Goal: Communication & Community: Answer question/provide support

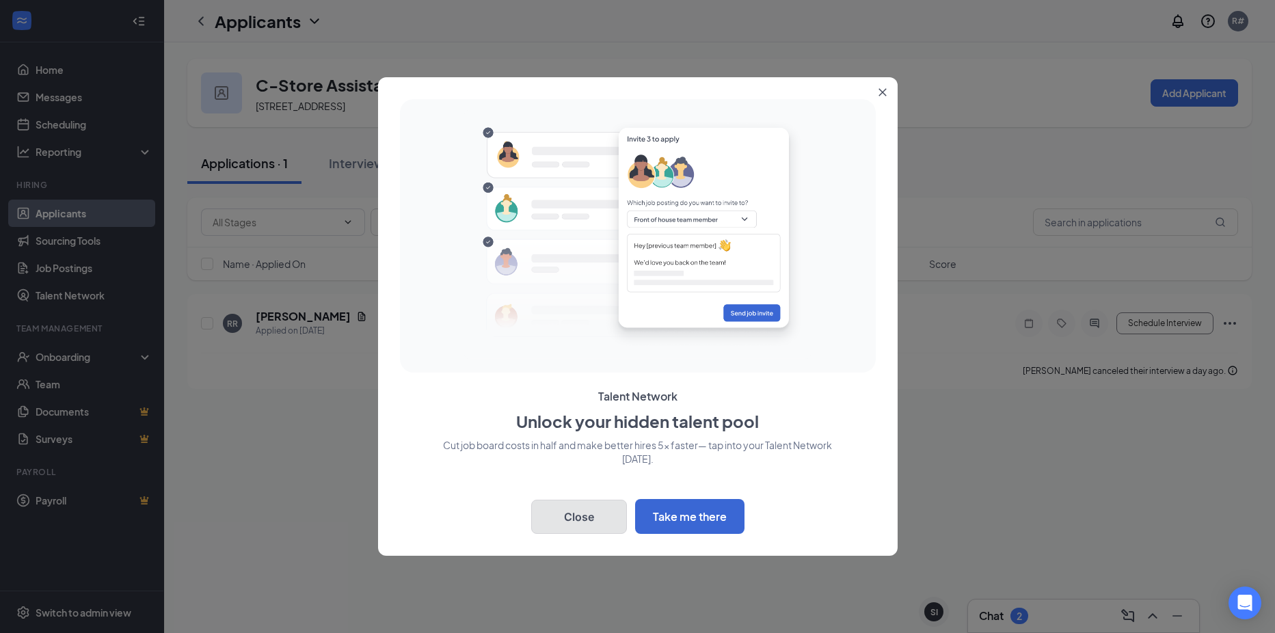
click at [566, 514] on button "Close" at bounding box center [579, 517] width 96 height 34
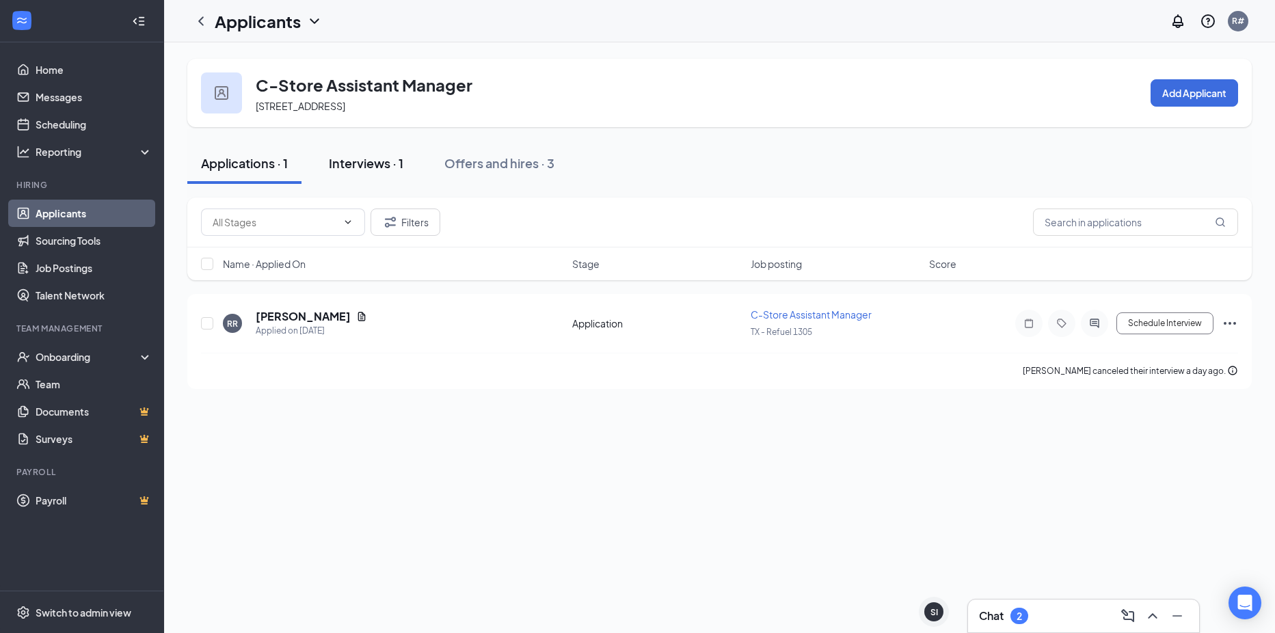
drag, startPoint x: 349, startPoint y: 166, endPoint x: 330, endPoint y: 168, distance: 18.5
click at [349, 166] on div "Interviews · 1" at bounding box center [366, 163] width 75 height 17
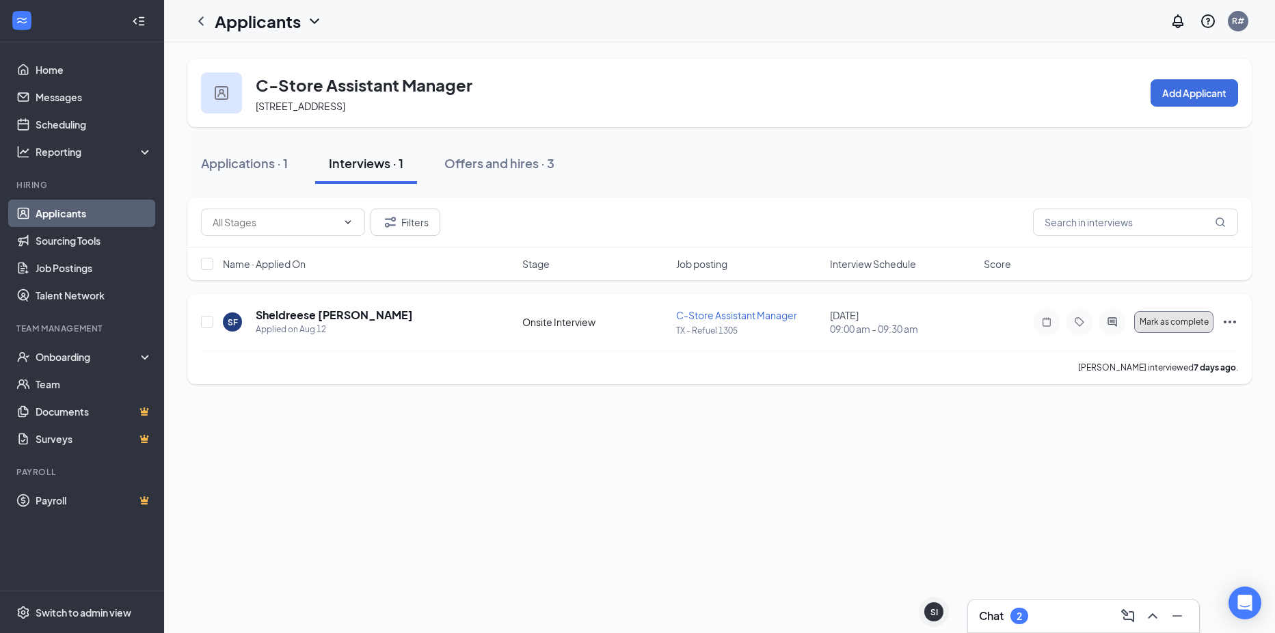
click at [1177, 323] on span "Mark as complete" at bounding box center [1174, 322] width 69 height 10
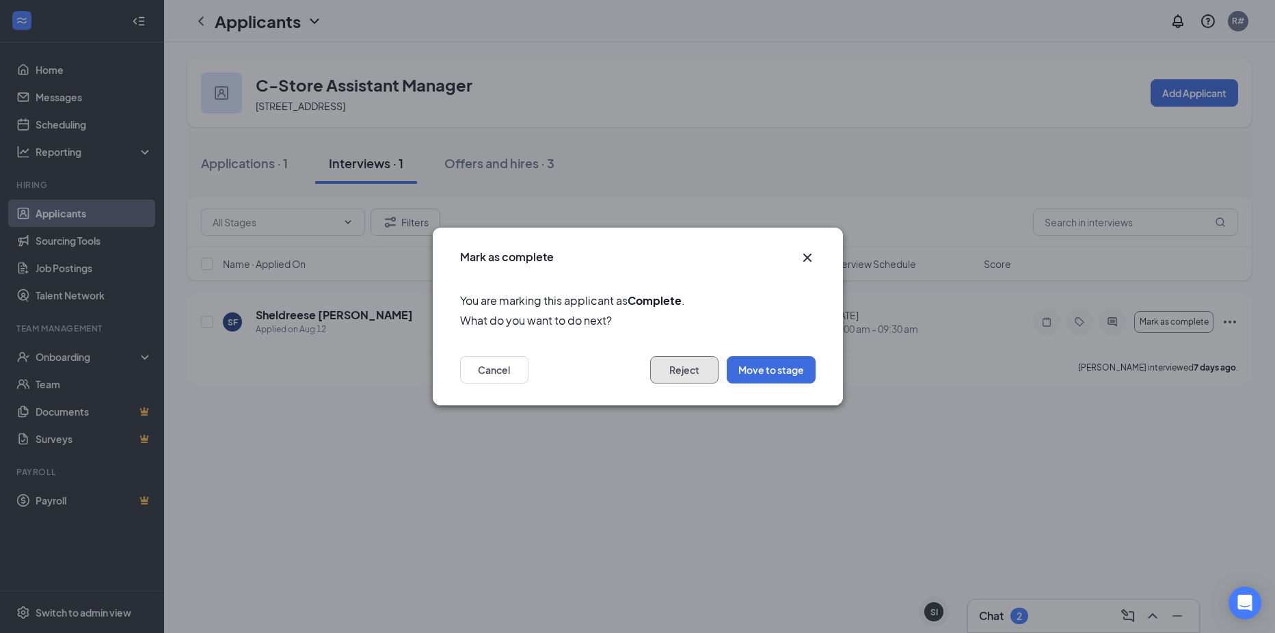
click at [670, 369] on button "Reject" at bounding box center [684, 369] width 68 height 27
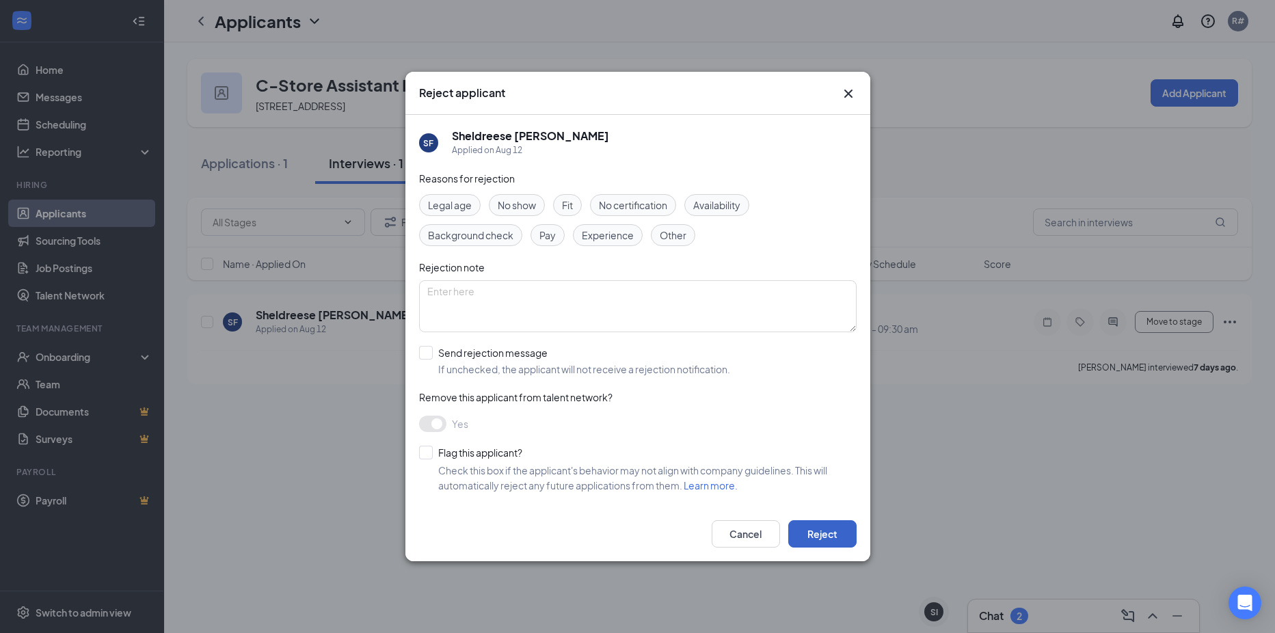
click at [823, 536] on button "Reject" at bounding box center [822, 533] width 68 height 27
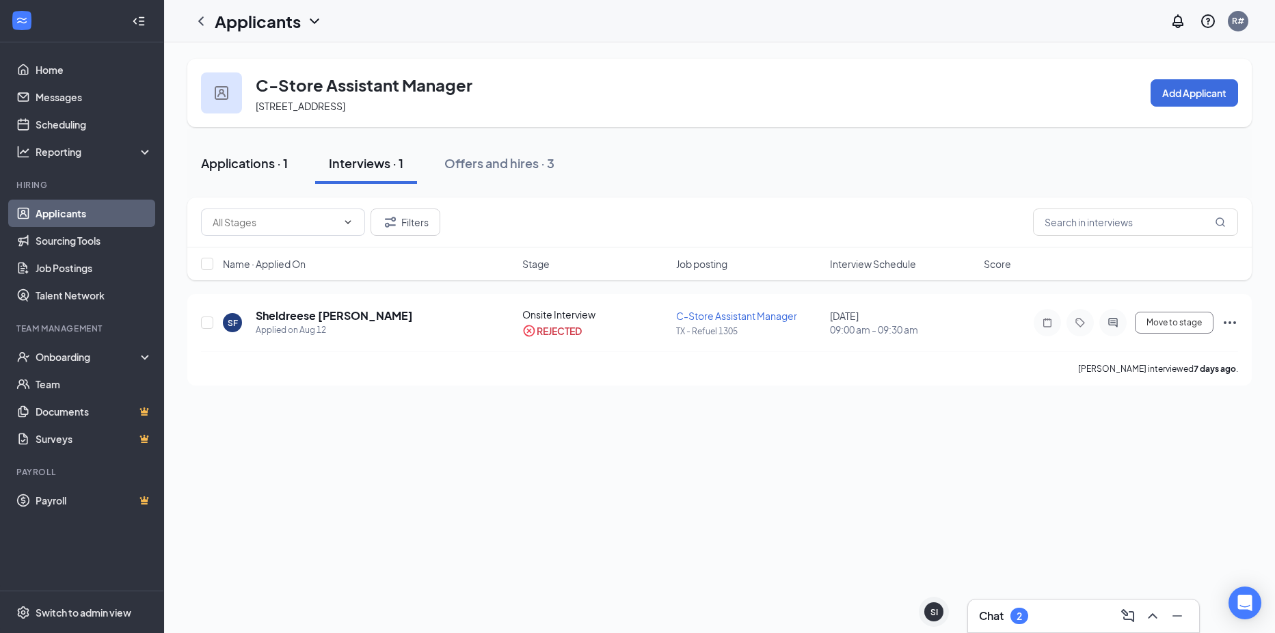
click at [259, 159] on div "Applications · 1" at bounding box center [244, 163] width 87 height 17
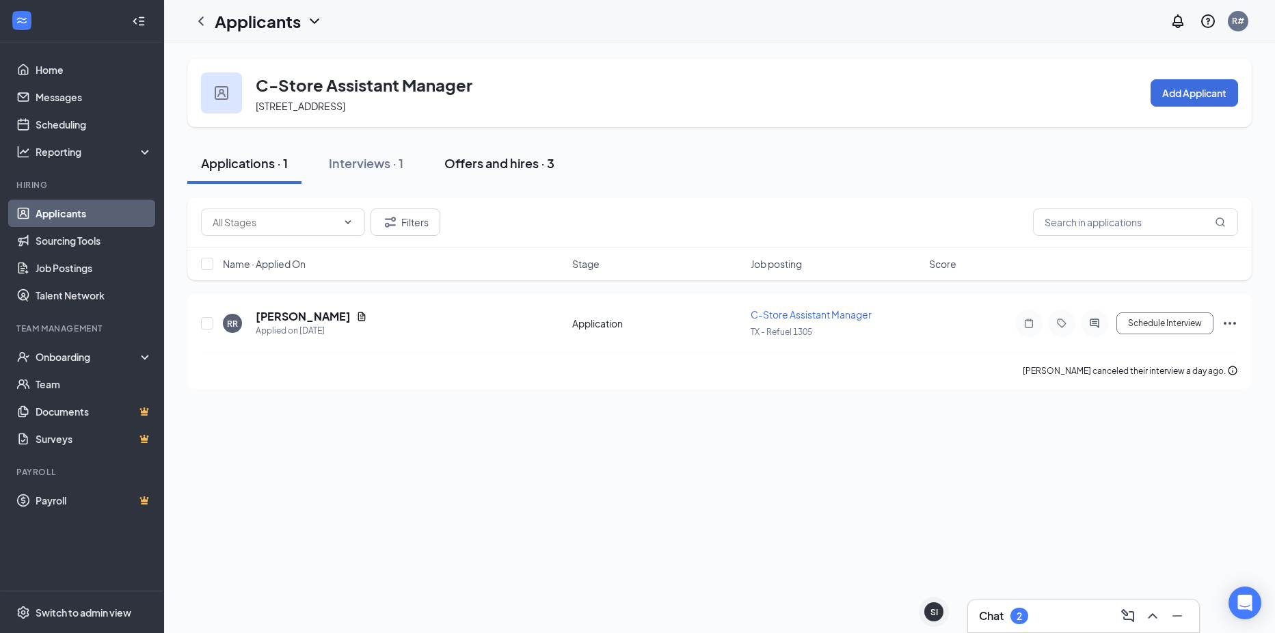
click at [477, 168] on div "Offers and hires · 3" at bounding box center [499, 163] width 110 height 17
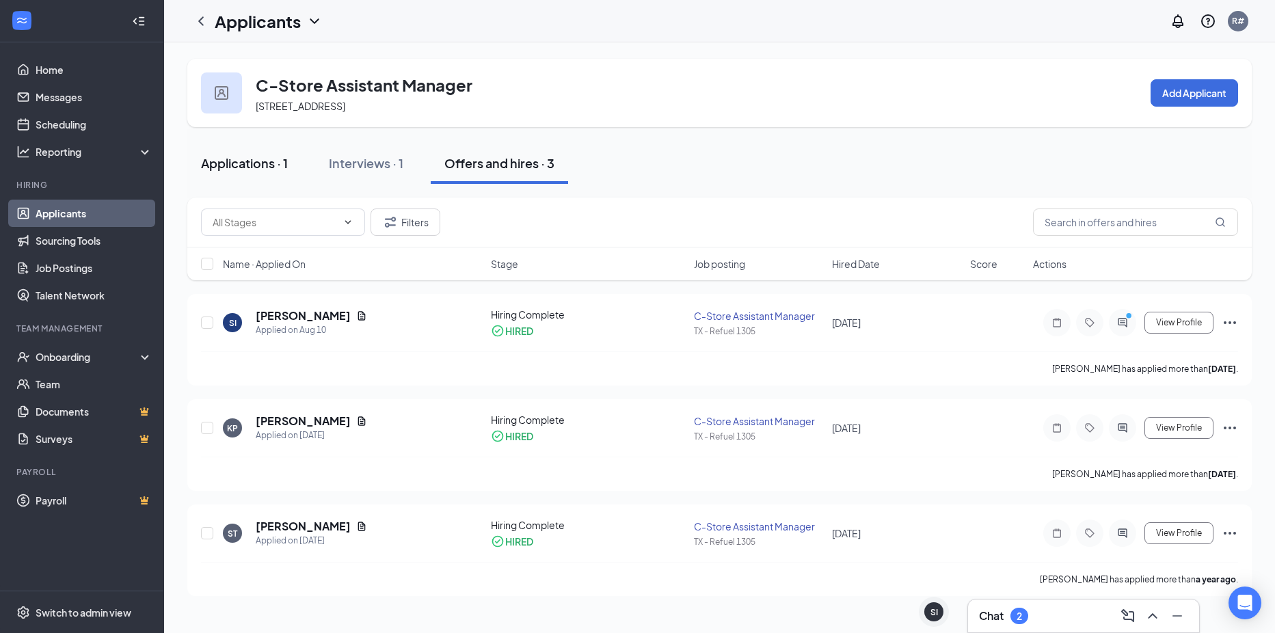
click at [340, 167] on div "Interviews · 1" at bounding box center [366, 163] width 75 height 17
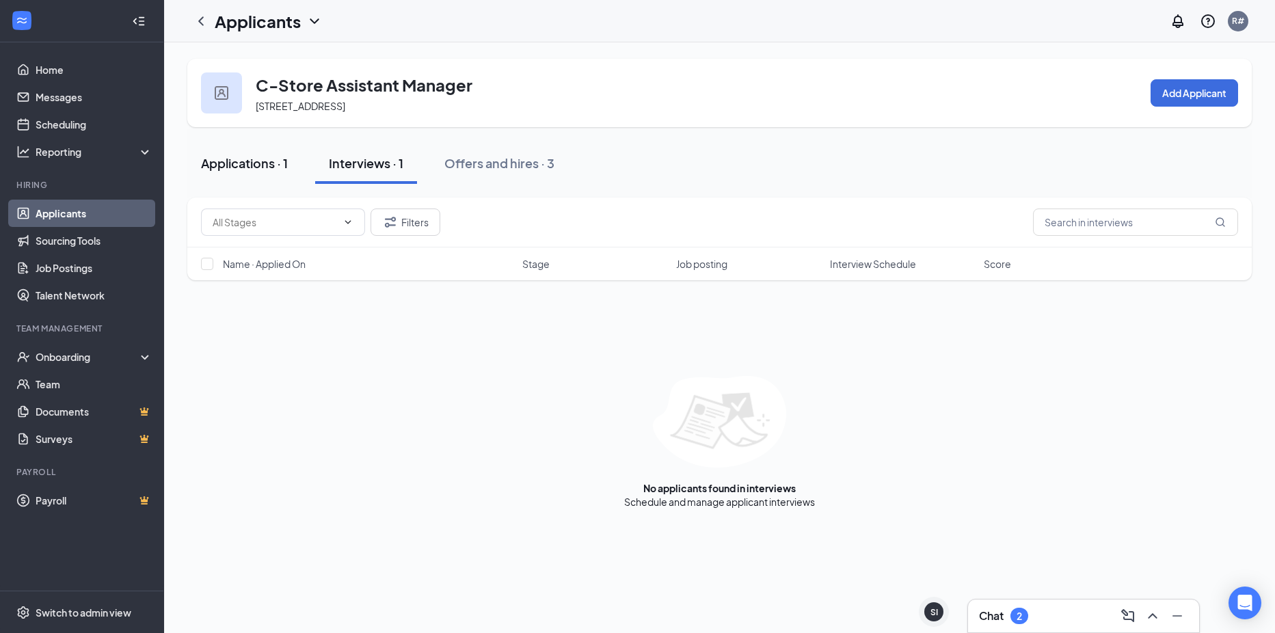
click at [252, 165] on div "Applications · 1" at bounding box center [244, 163] width 87 height 17
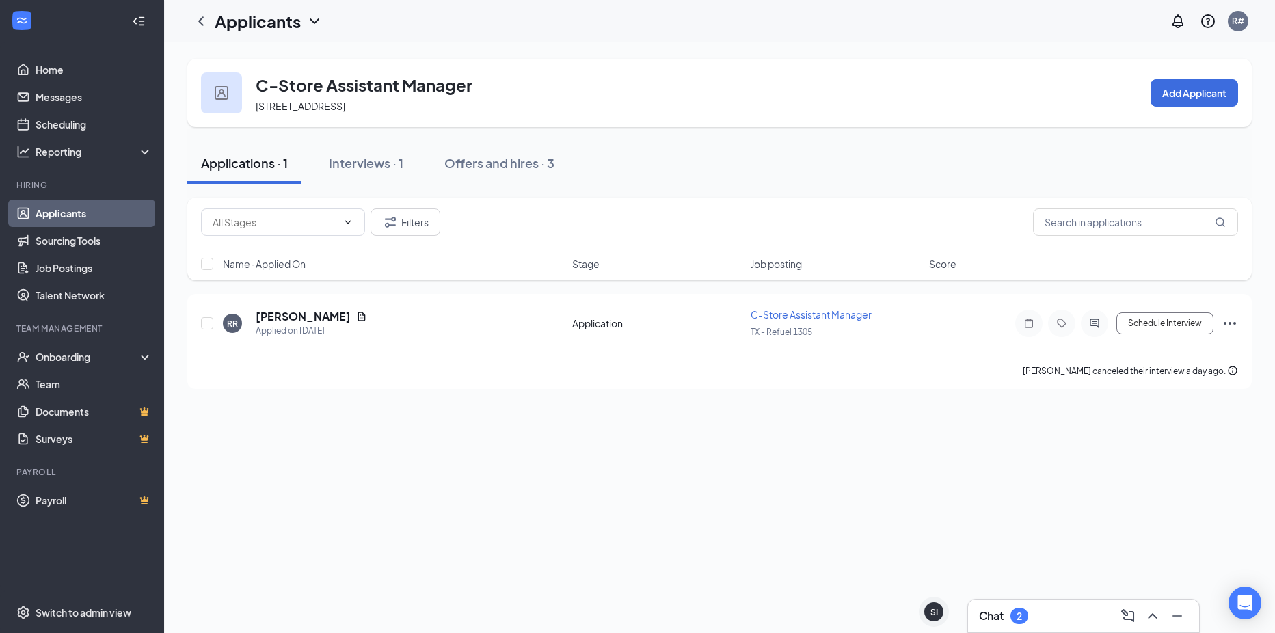
click at [52, 220] on link "Applicants" at bounding box center [94, 213] width 117 height 27
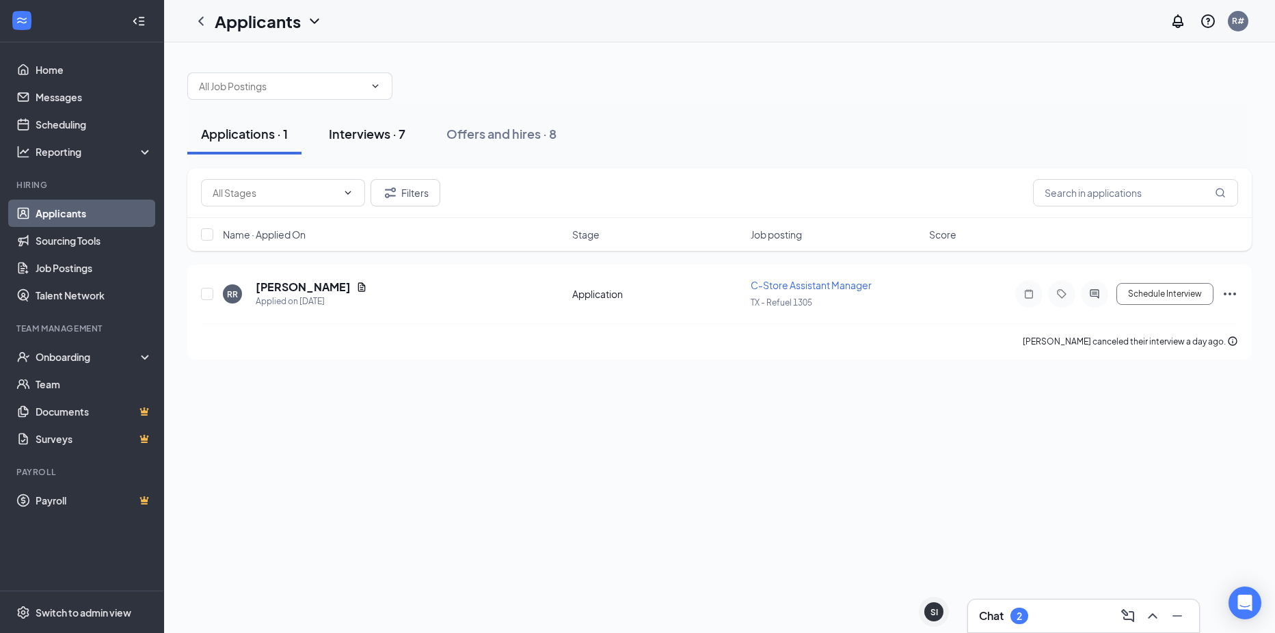
click at [382, 130] on div "Interviews · 7" at bounding box center [367, 133] width 77 height 17
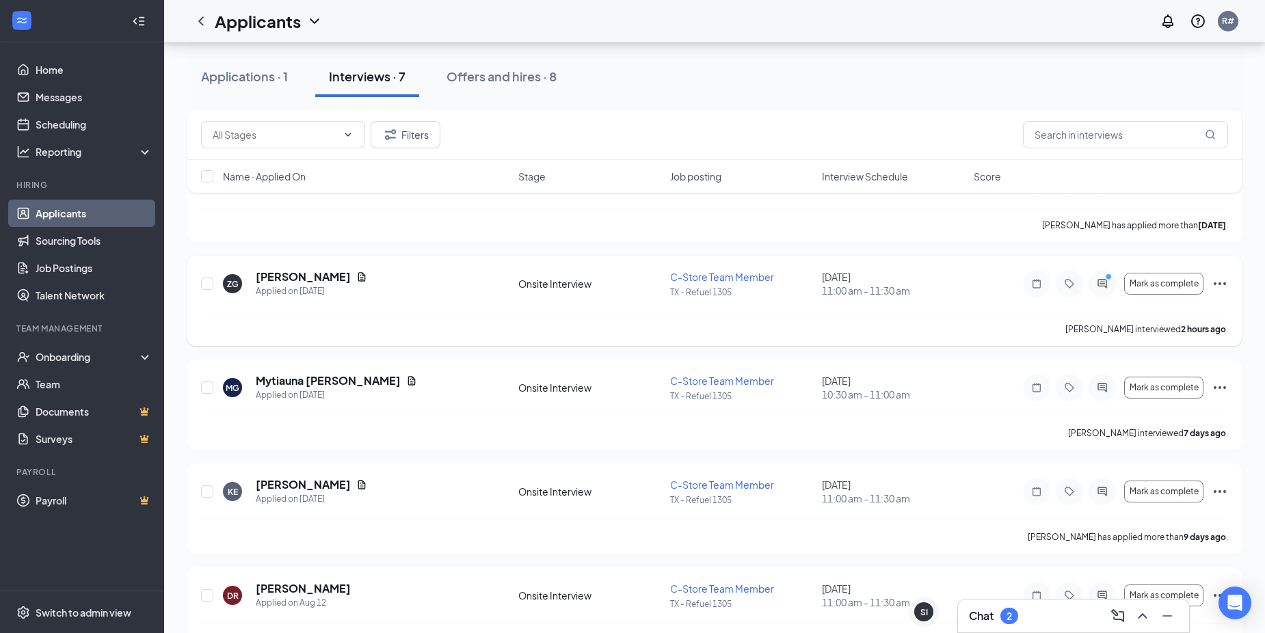
scroll to position [137, 0]
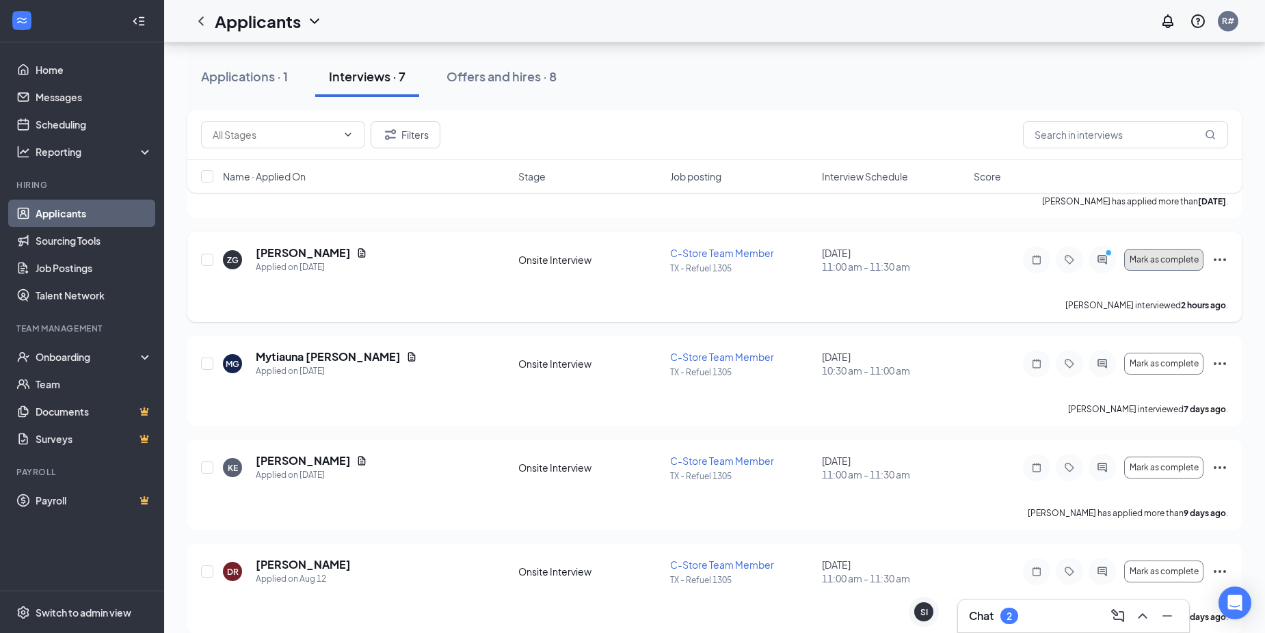
click at [1156, 259] on span "Mark as complete" at bounding box center [1164, 260] width 69 height 10
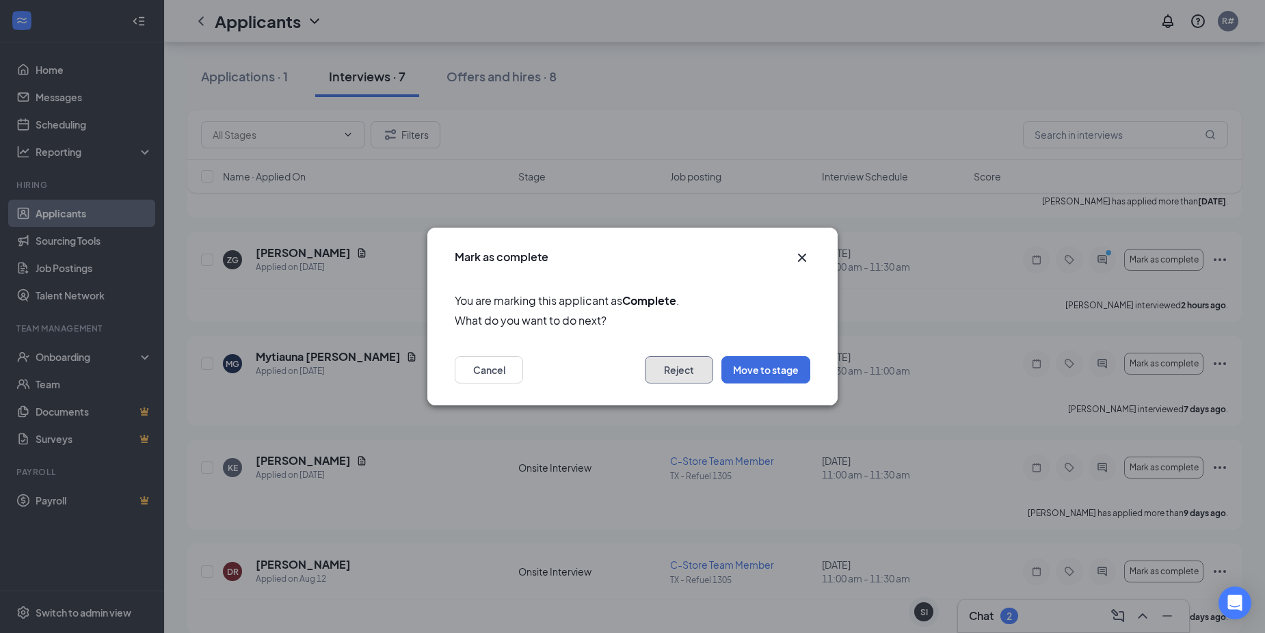
click at [666, 358] on button "Reject" at bounding box center [679, 369] width 68 height 27
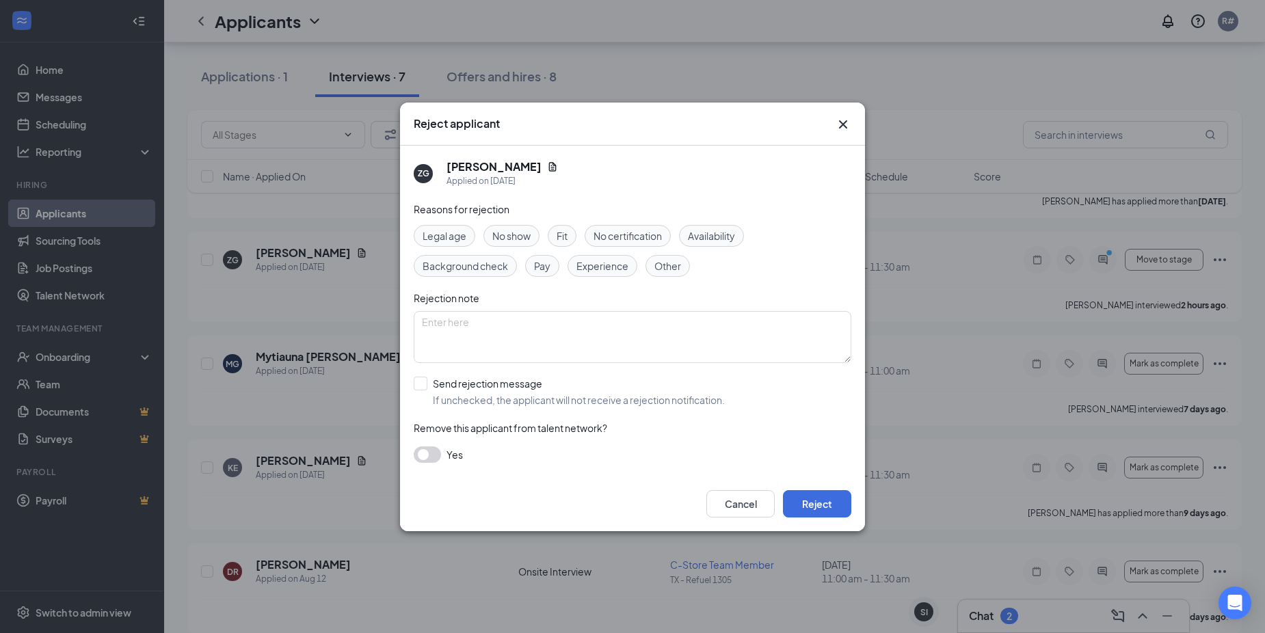
click at [511, 235] on span "No show" at bounding box center [511, 235] width 38 height 15
click at [815, 501] on button "Reject" at bounding box center [817, 503] width 68 height 27
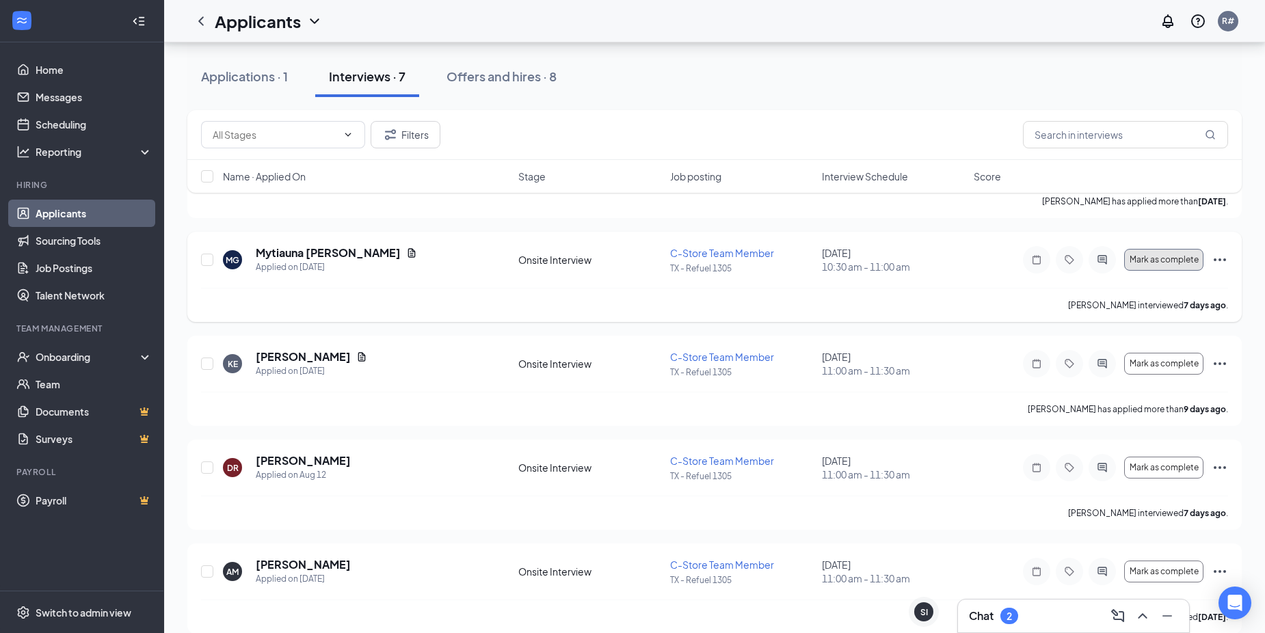
click at [1156, 263] on span "Mark as complete" at bounding box center [1164, 260] width 69 height 10
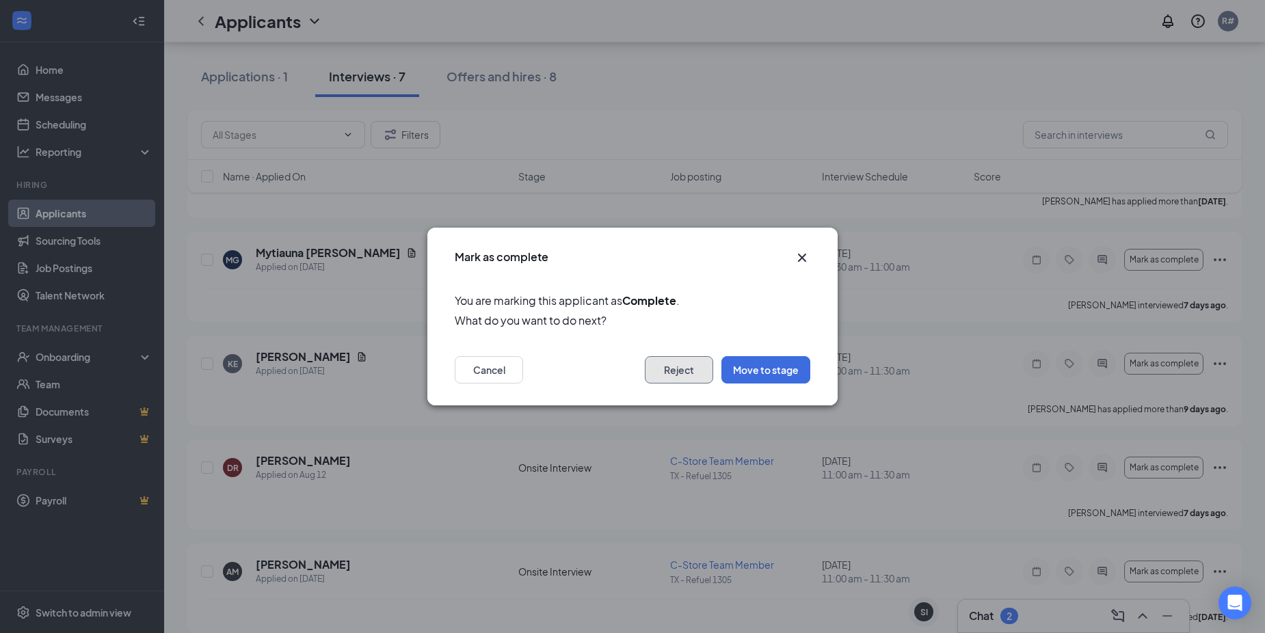
click at [660, 369] on button "Reject" at bounding box center [679, 369] width 68 height 27
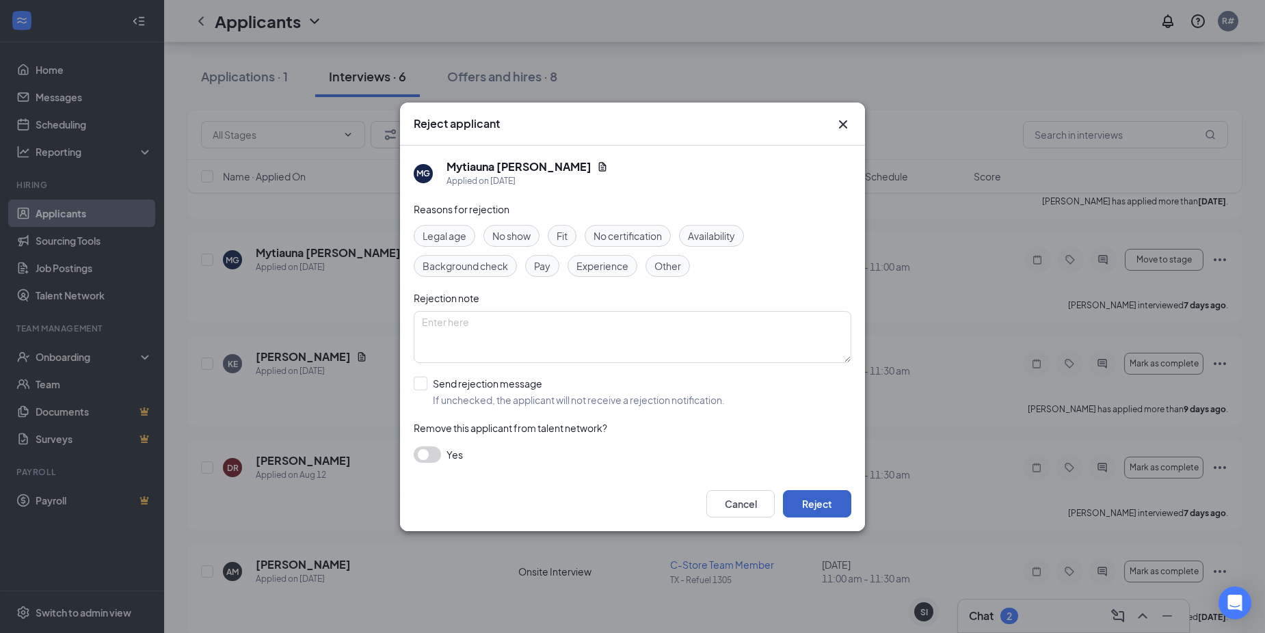
click at [816, 504] on button "Reject" at bounding box center [817, 503] width 68 height 27
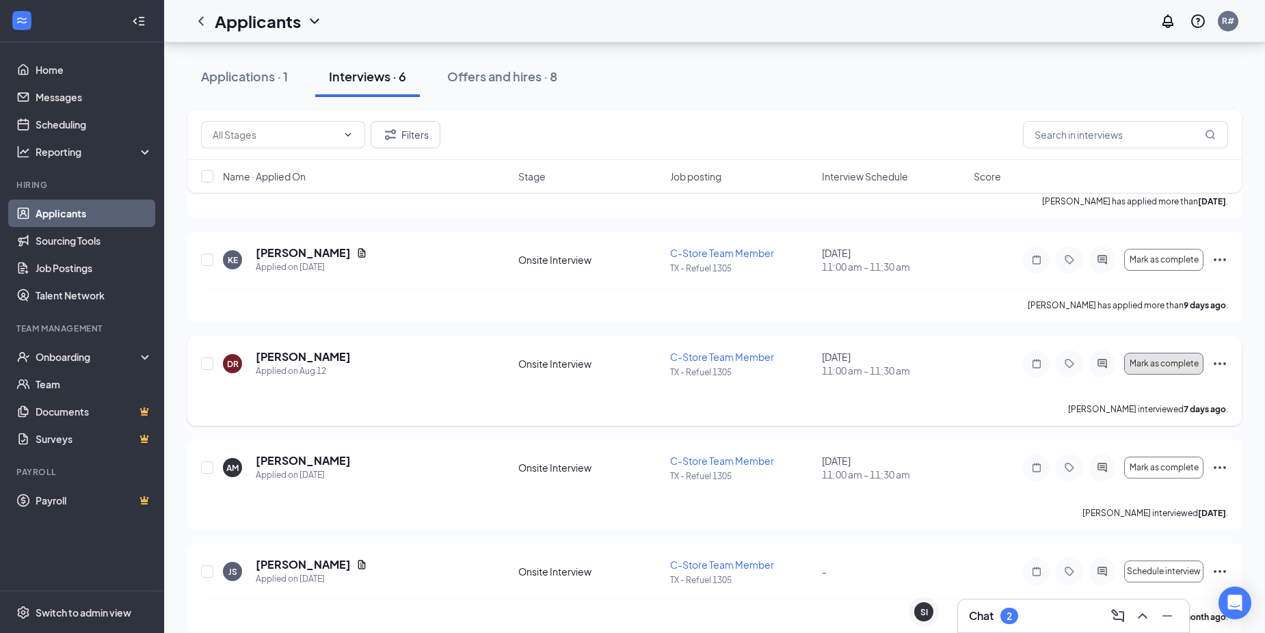
click at [1160, 364] on span "Mark as complete" at bounding box center [1164, 364] width 69 height 10
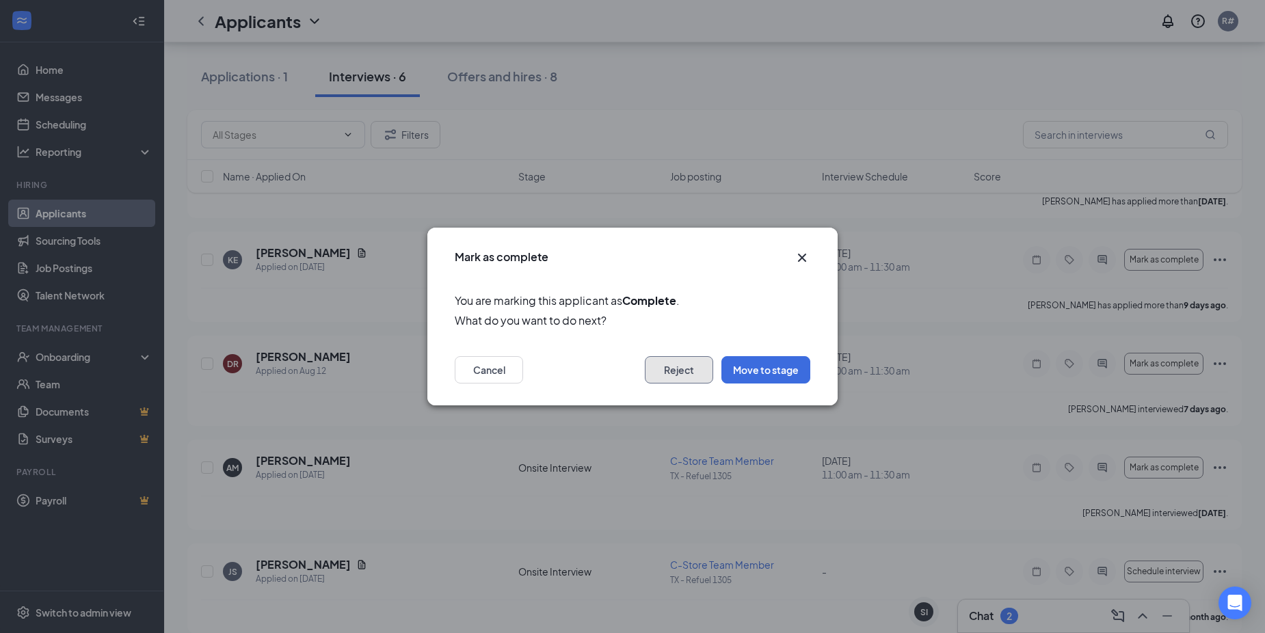
click at [680, 371] on button "Reject" at bounding box center [679, 369] width 68 height 27
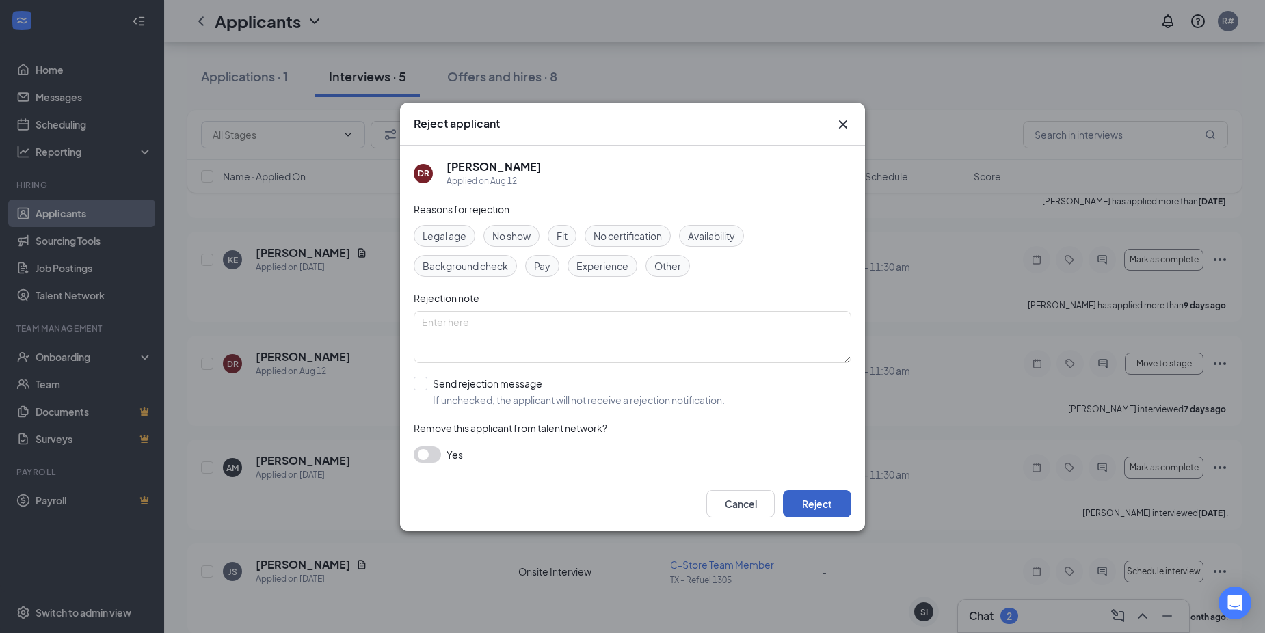
click at [811, 504] on button "Reject" at bounding box center [817, 503] width 68 height 27
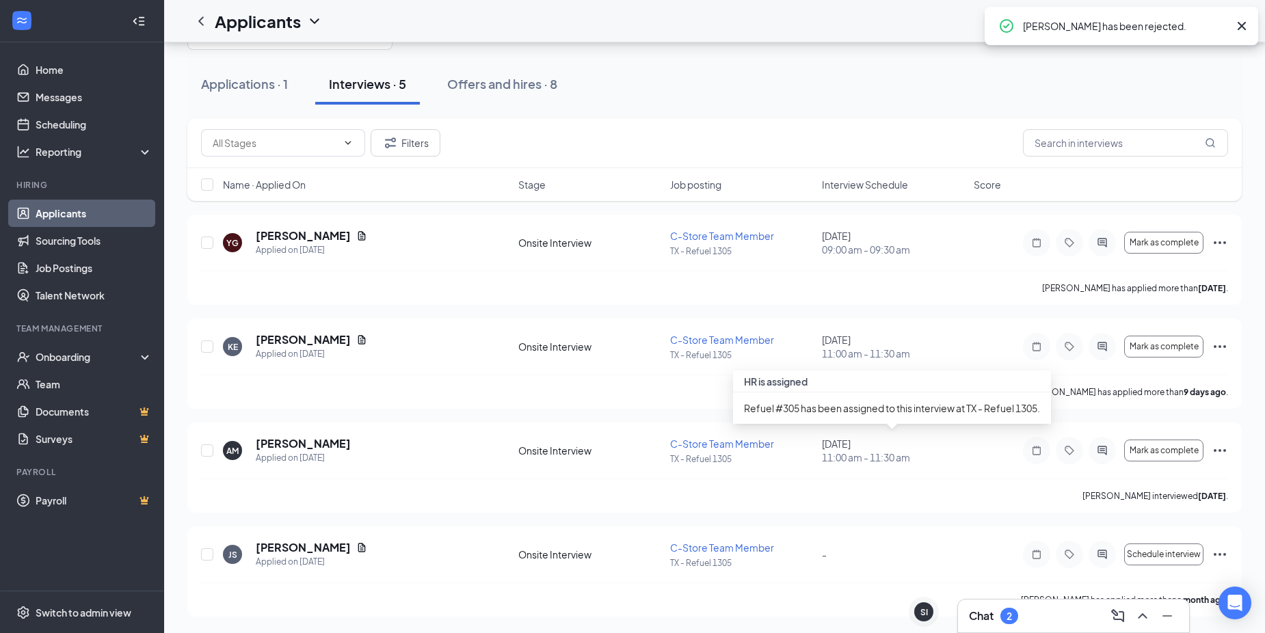
scroll to position [50, 0]
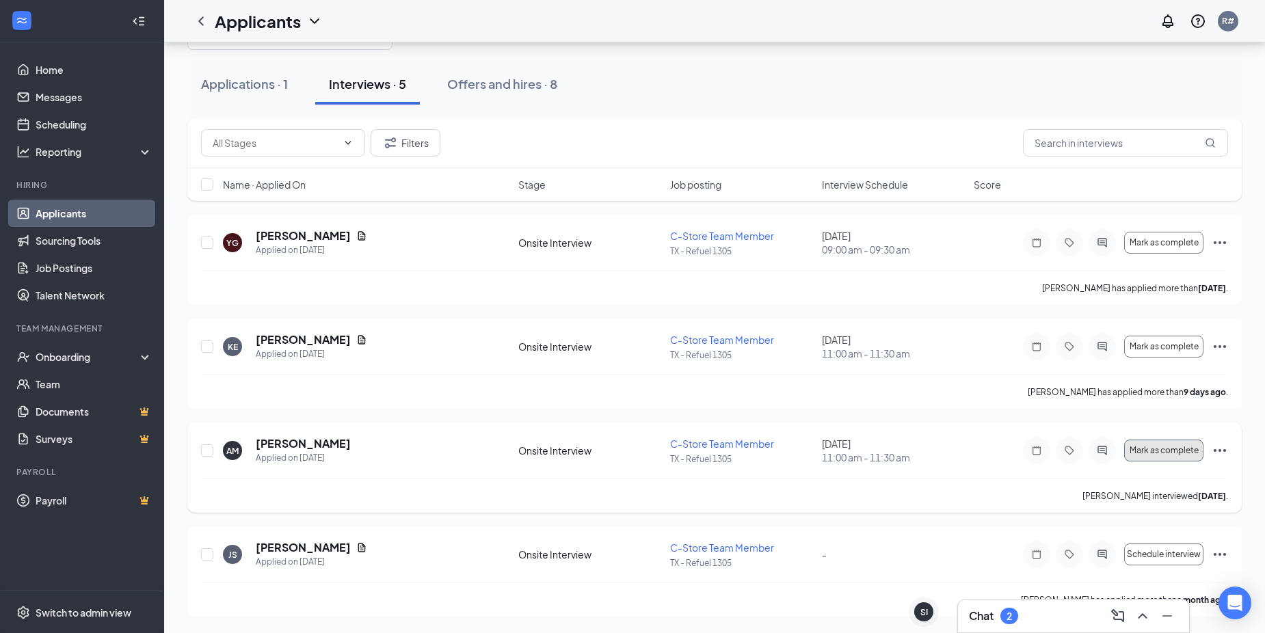
click at [1158, 453] on span "Mark as complete" at bounding box center [1164, 451] width 69 height 10
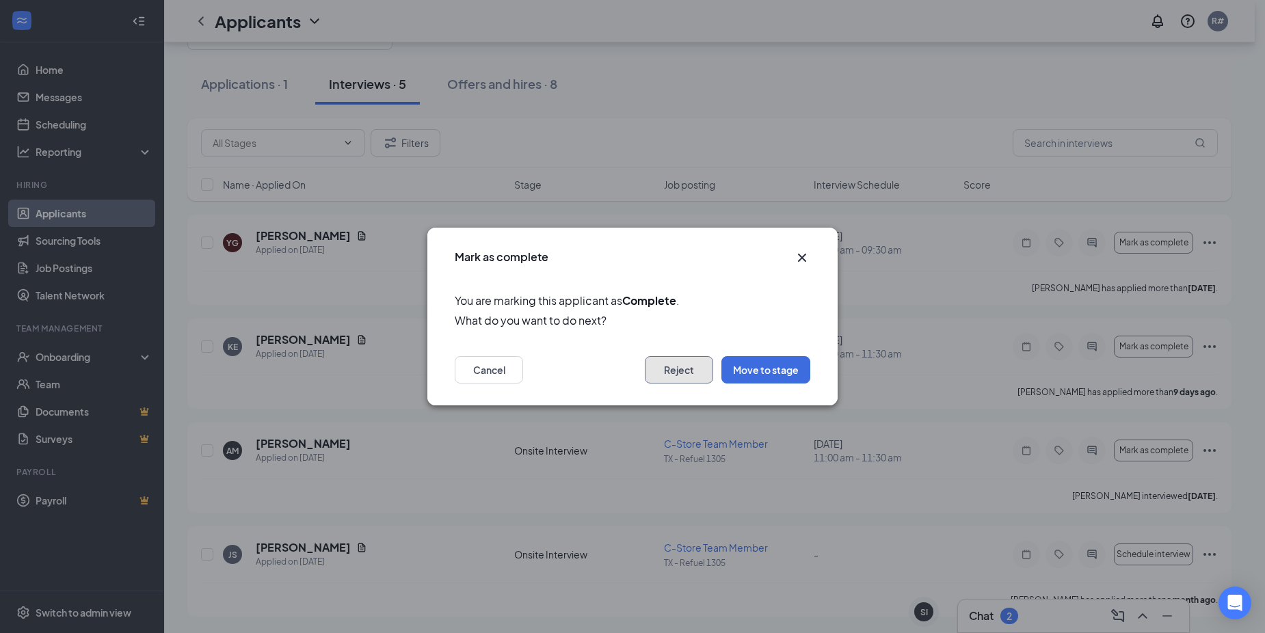
click at [674, 365] on button "Reject" at bounding box center [679, 369] width 68 height 27
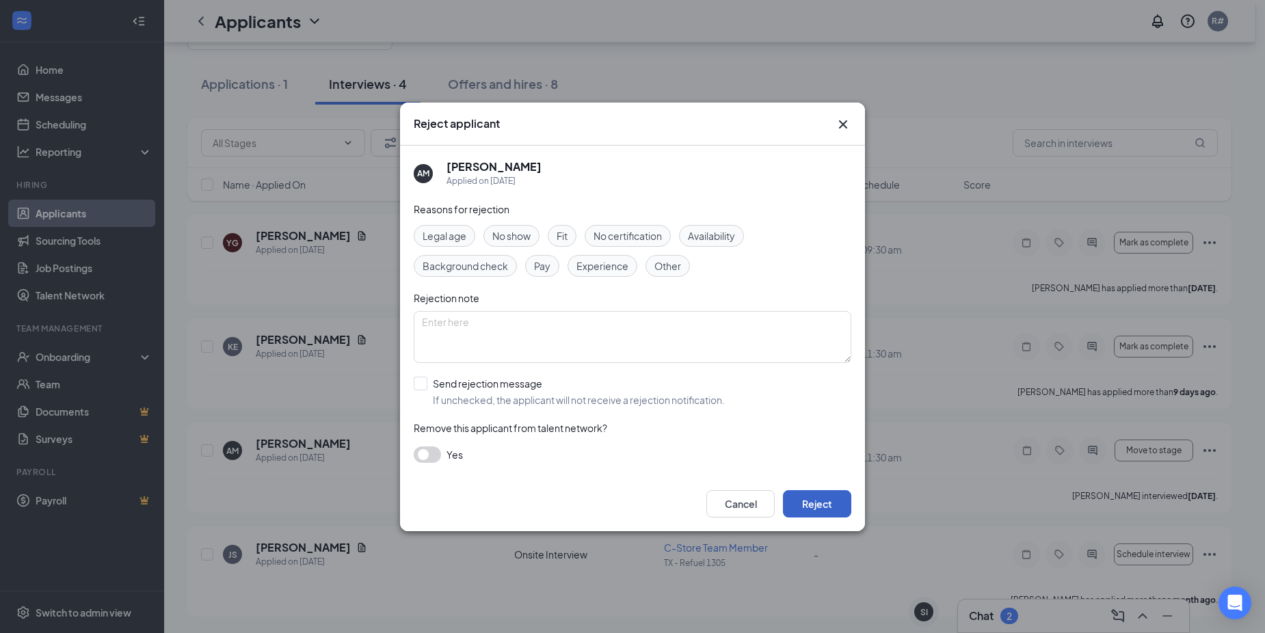
click at [816, 502] on button "Reject" at bounding box center [817, 503] width 68 height 27
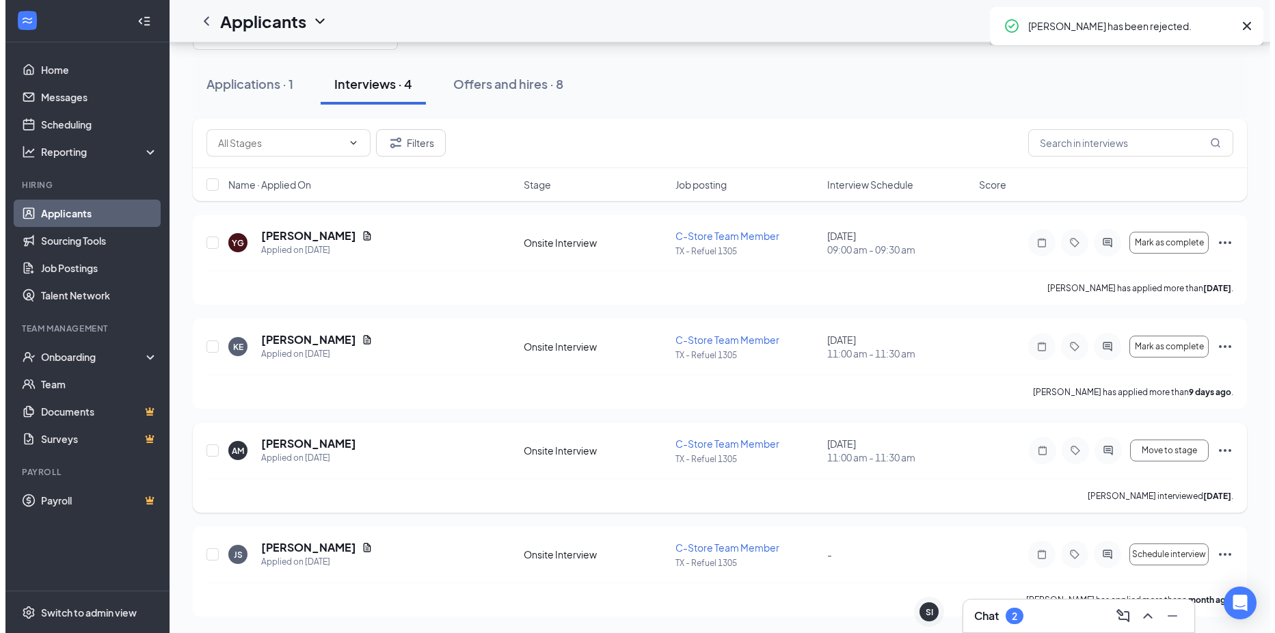
scroll to position [0, 0]
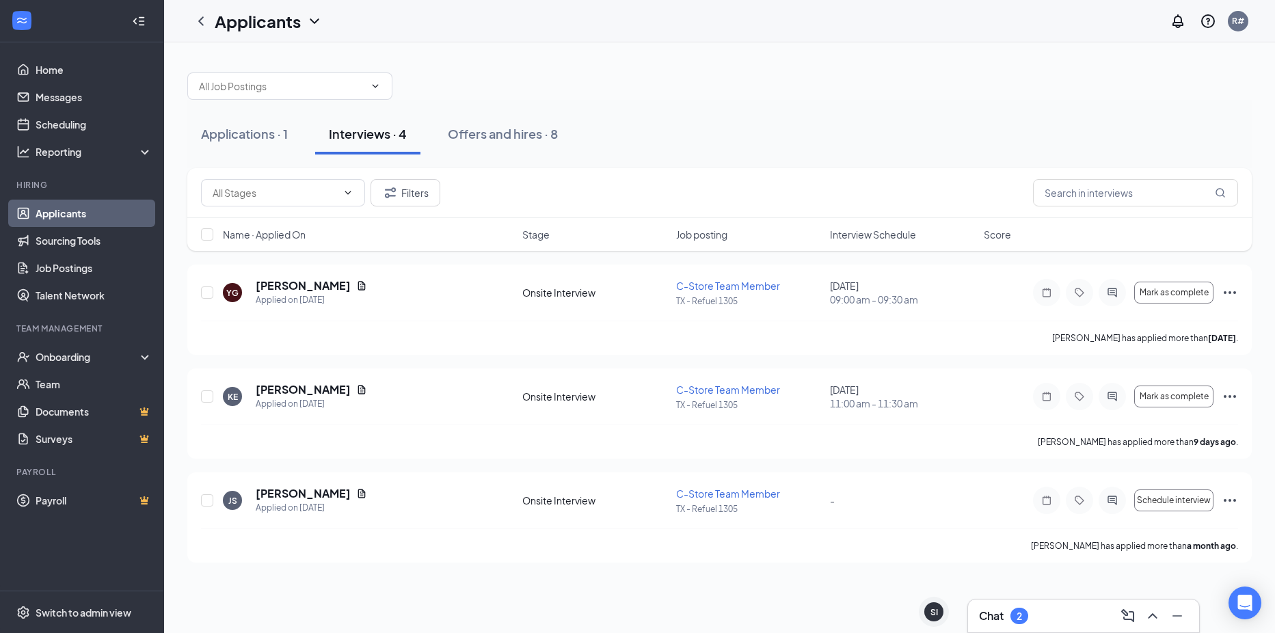
click at [715, 118] on div "Applications · 1 Interviews · 4 Offers and hires · 8" at bounding box center [719, 134] width 1065 height 41
click at [496, 50] on div "Applications · 1 Interviews · 4 Offers and hires · 8 Filters Name · Applied On …" at bounding box center [719, 310] width 1111 height 537
click at [367, 388] on icon "Document" at bounding box center [361, 389] width 11 height 11
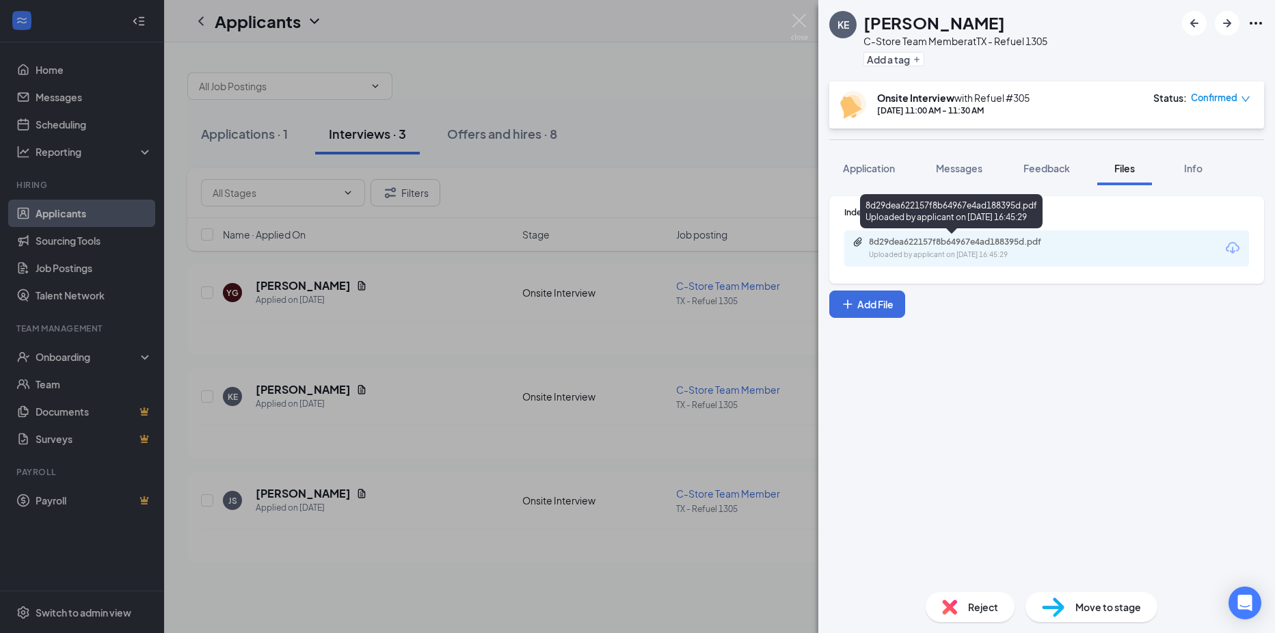
click at [1004, 244] on div "8d29dea622157f8b64967e4ad188395d.pdf" at bounding box center [964, 242] width 191 height 11
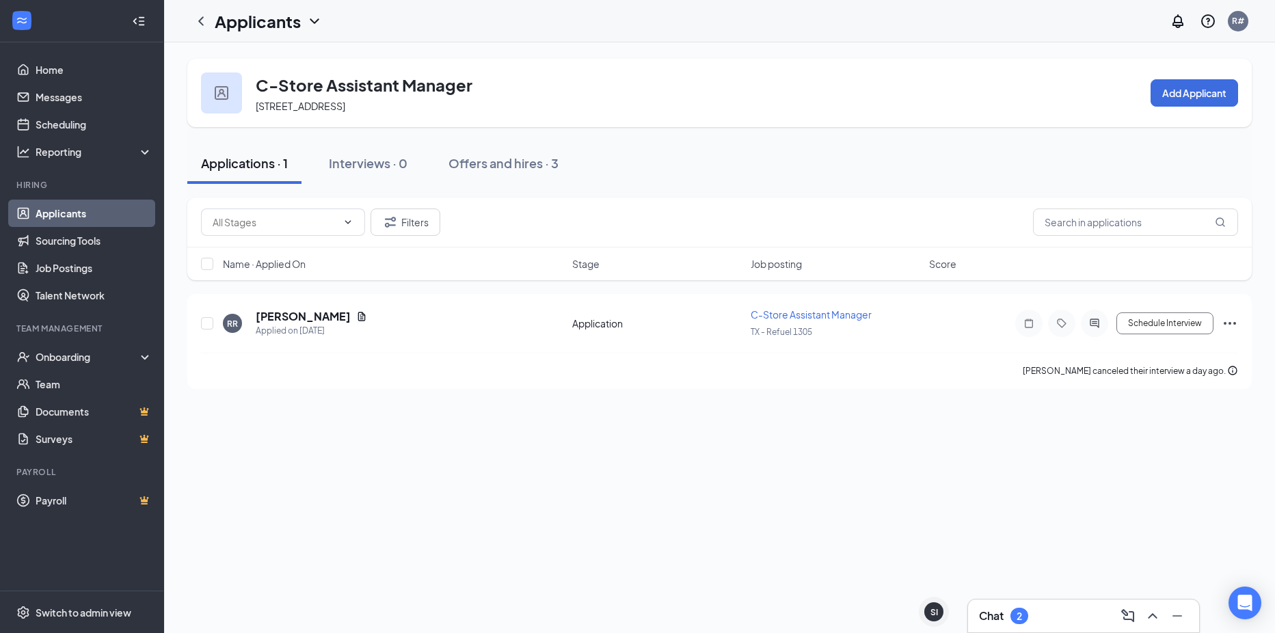
click at [70, 211] on link "Applicants" at bounding box center [94, 213] width 117 height 27
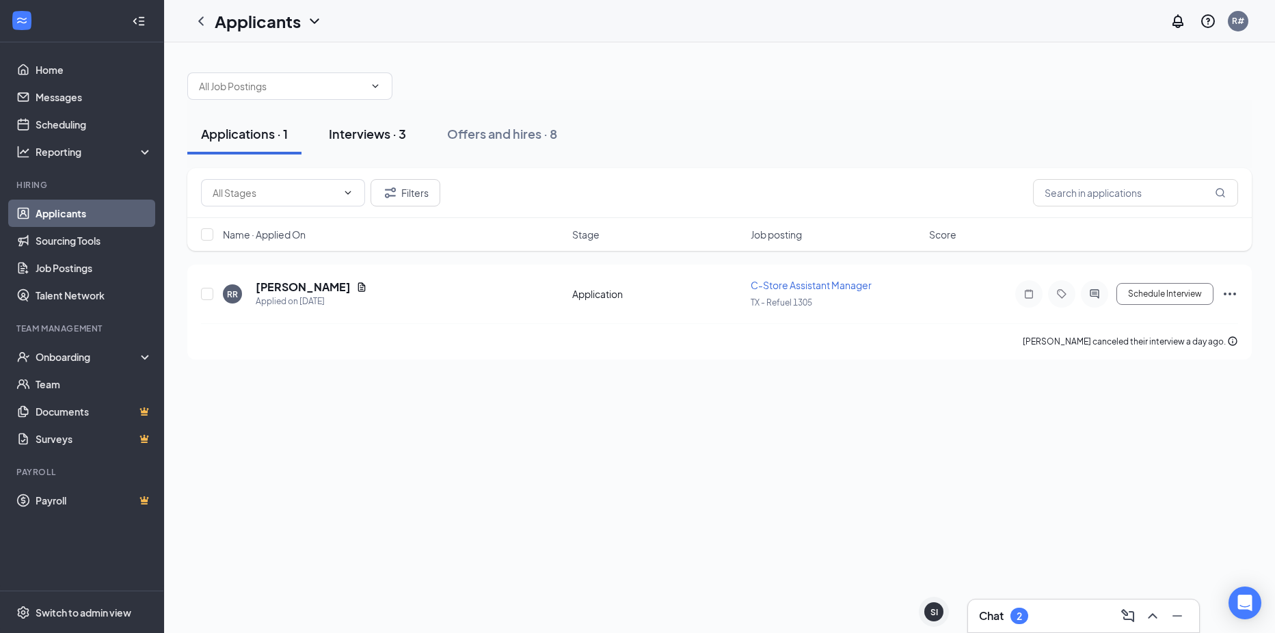
click at [370, 138] on div "Interviews · 3" at bounding box center [367, 133] width 77 height 17
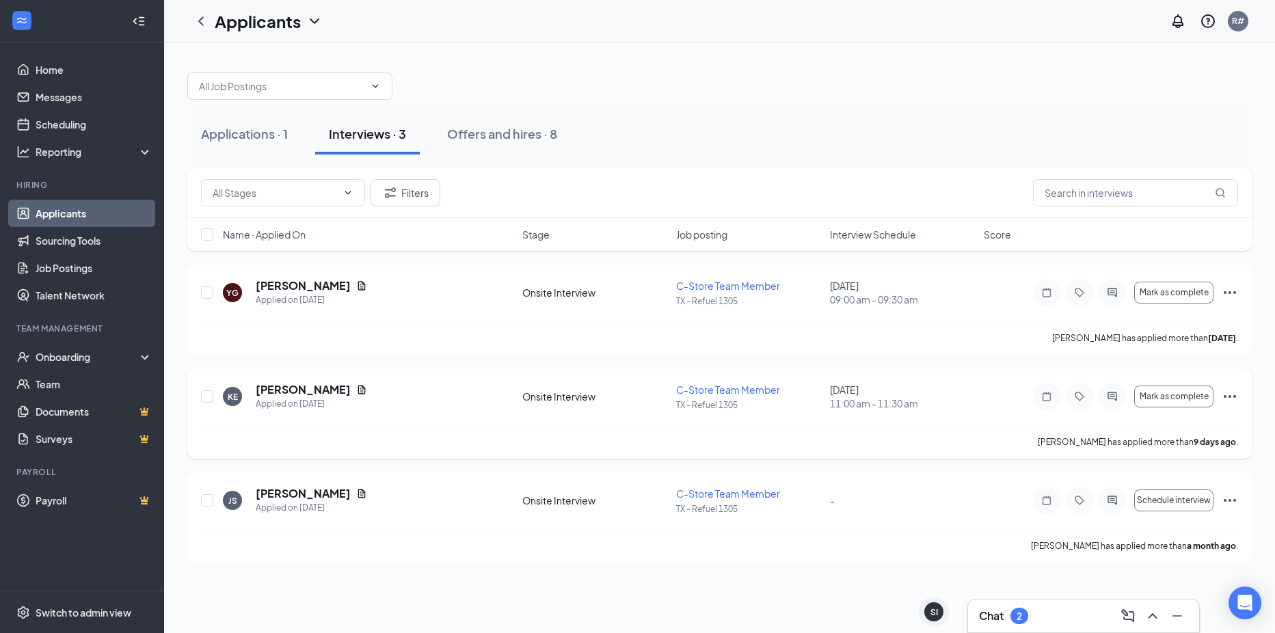
click at [1228, 393] on icon "Ellipses" at bounding box center [1230, 396] width 16 height 16
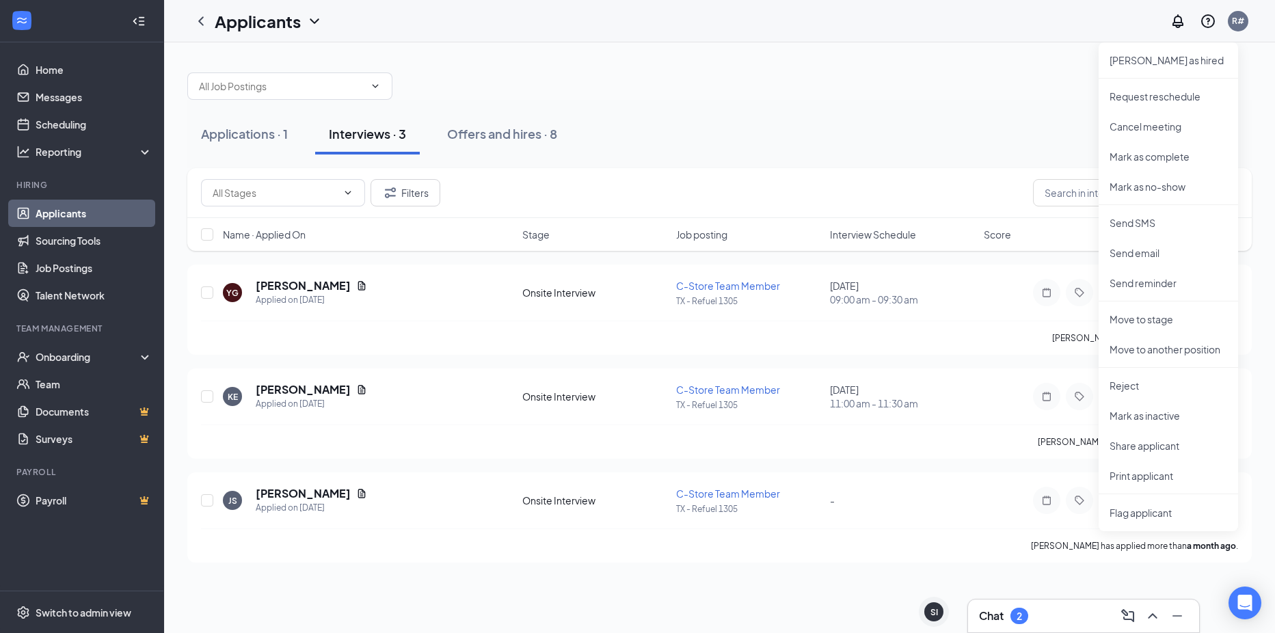
click at [959, 365] on div "YG [PERSON_NAME] Applied on [DATE] Onsite Interview C-Store Team Member TX - Re…" at bounding box center [719, 414] width 1065 height 298
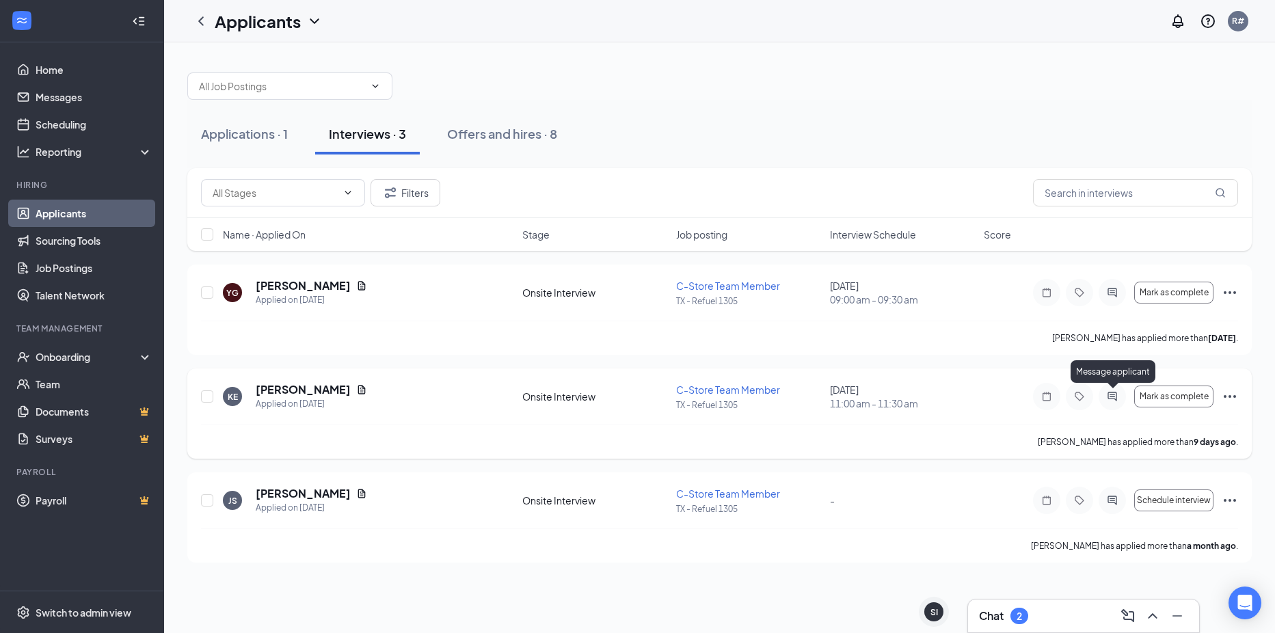
click at [1113, 395] on icon "ActiveChat" at bounding box center [1112, 396] width 9 height 9
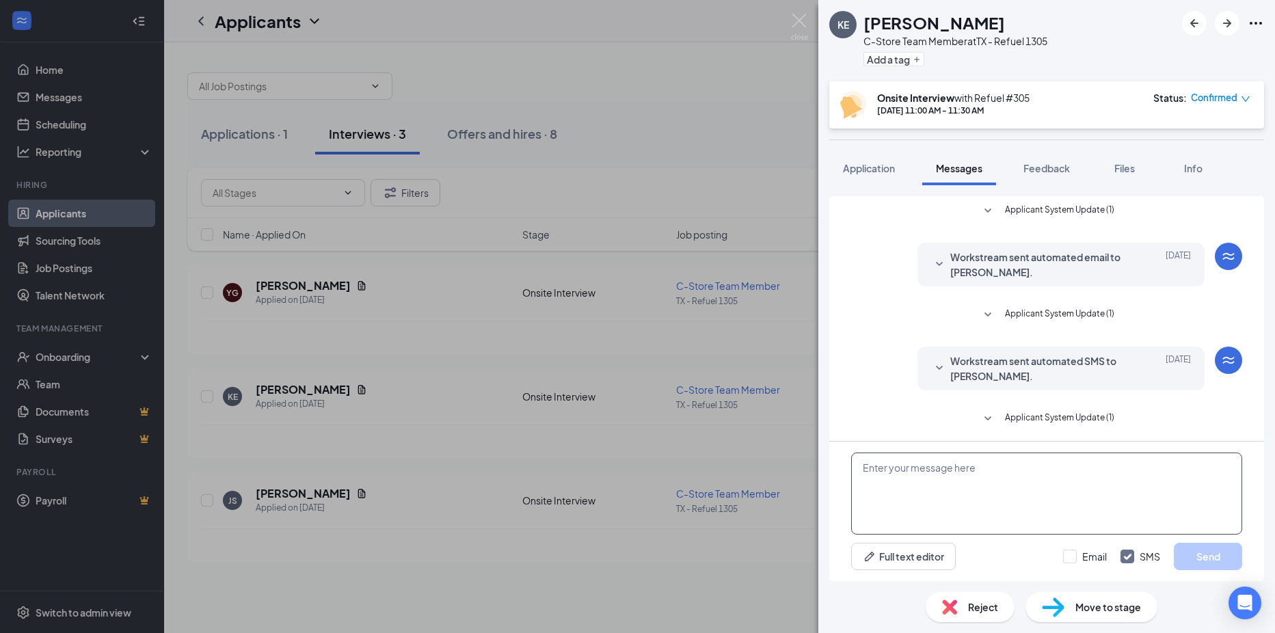
click at [944, 483] on textarea at bounding box center [1046, 494] width 391 height 82
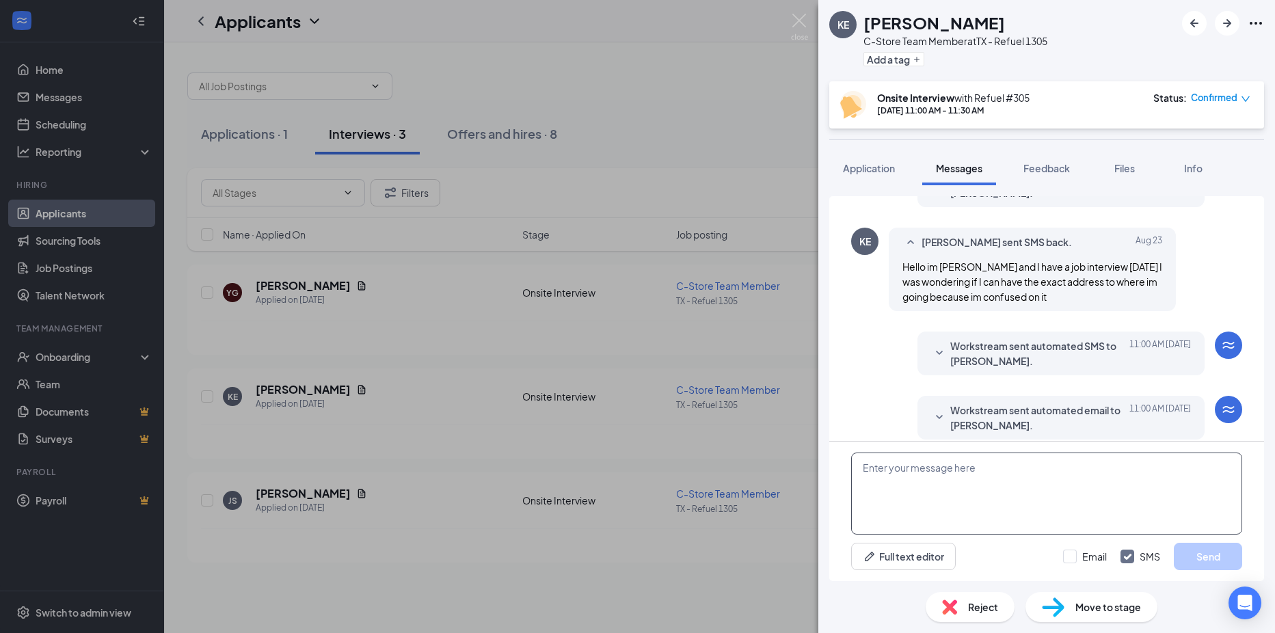
scroll to position [364, 0]
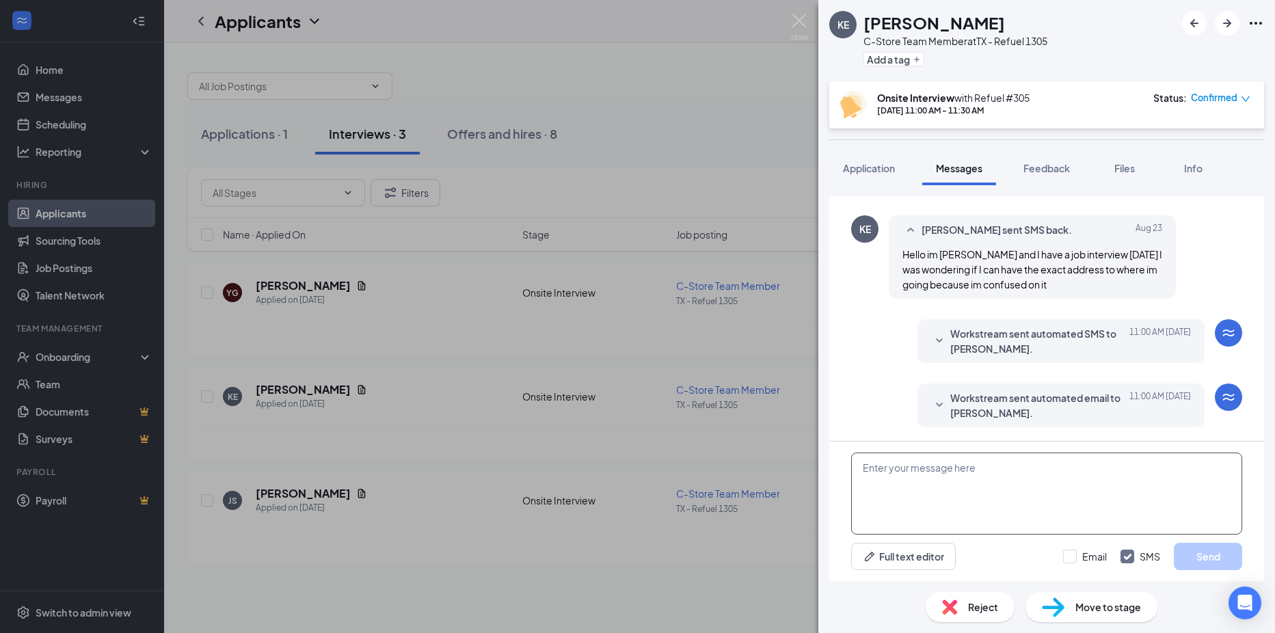
click at [910, 500] on textarea at bounding box center [1046, 494] width 391 height 82
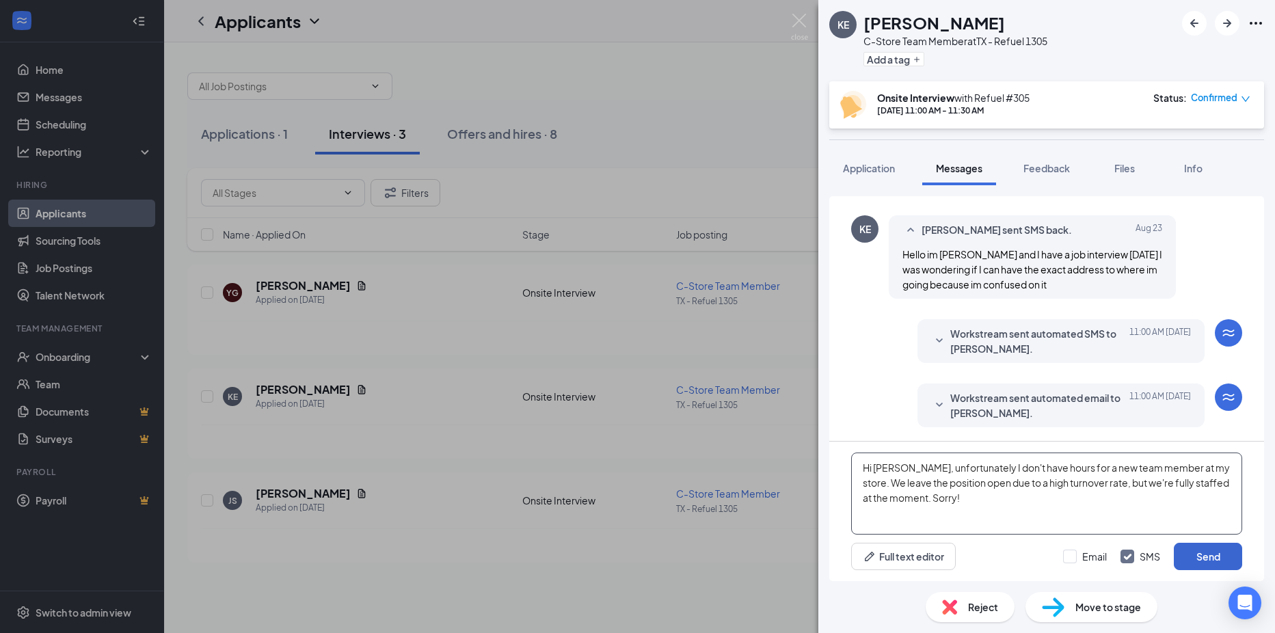
type textarea "Hi [PERSON_NAME], unfortunately I don't have hours for a new team member at my …"
click at [1200, 557] on button "Send" at bounding box center [1208, 556] width 68 height 27
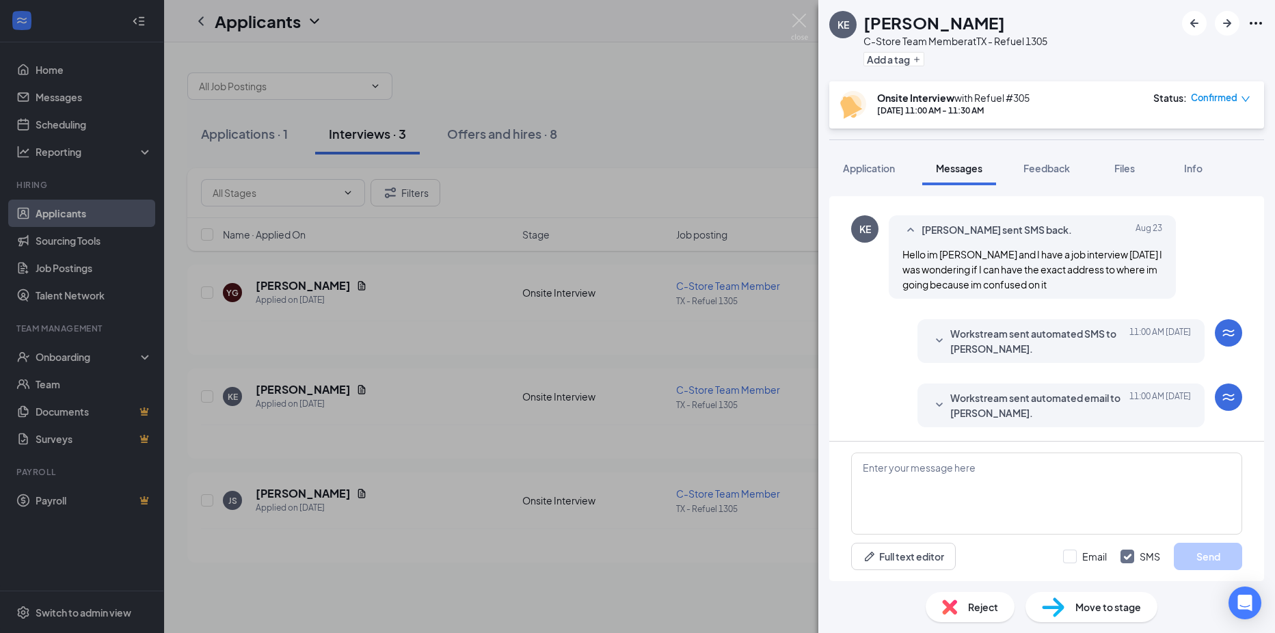
scroll to position [496, 0]
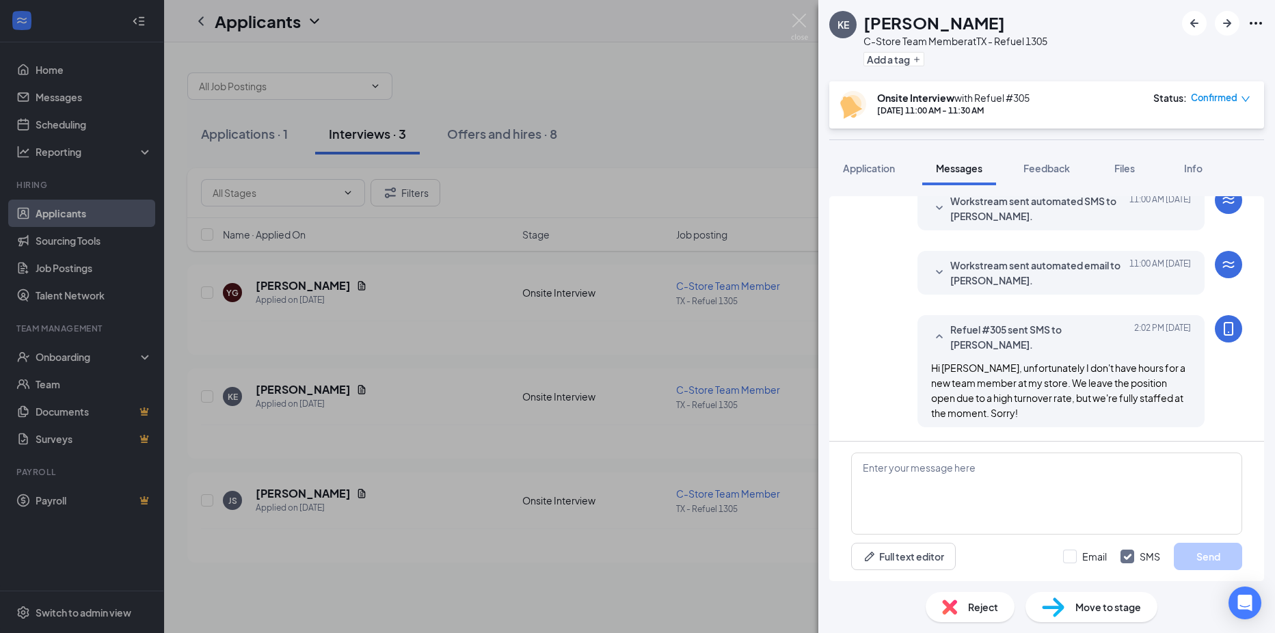
click at [743, 144] on div "KE [PERSON_NAME] C-Store Team Member at [GEOGRAPHIC_DATA] - Refuel 1305 Add a t…" at bounding box center [637, 316] width 1275 height 633
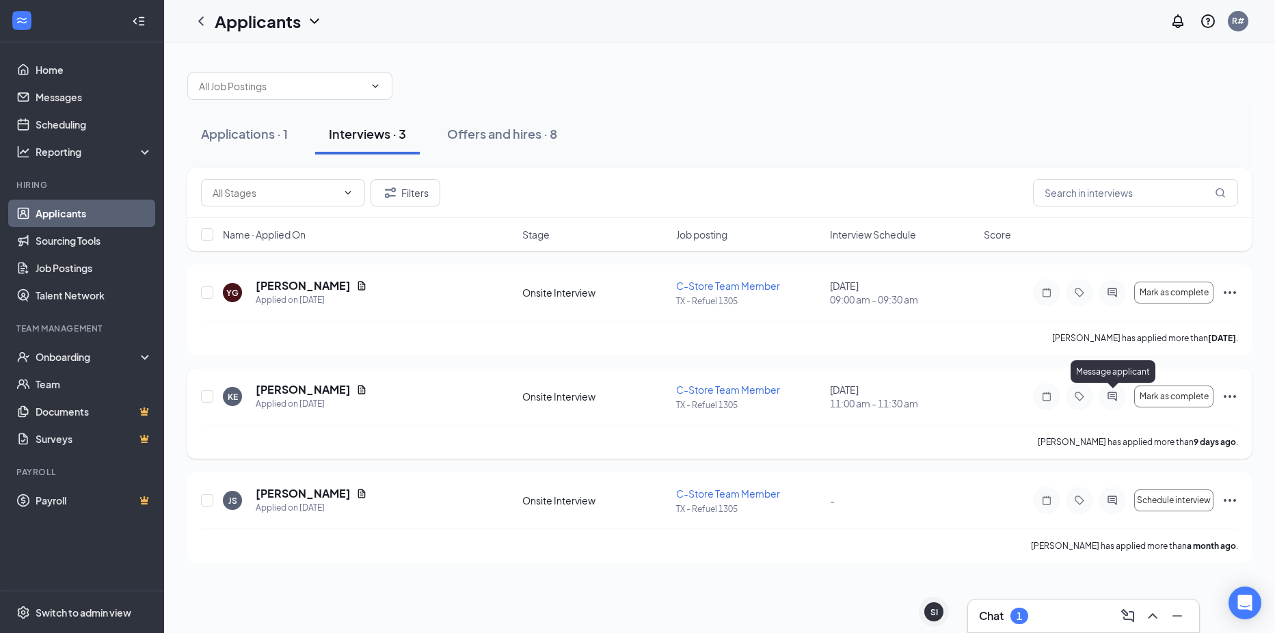
click at [1108, 400] on icon "ActiveChat" at bounding box center [1112, 396] width 16 height 11
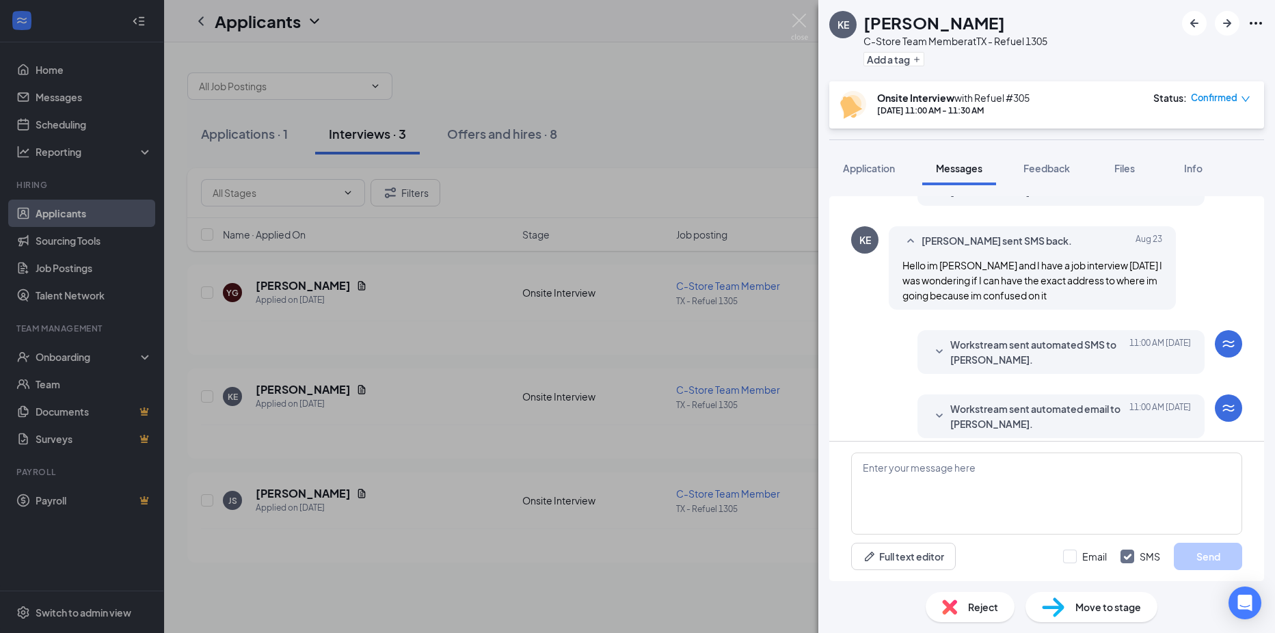
scroll to position [501, 0]
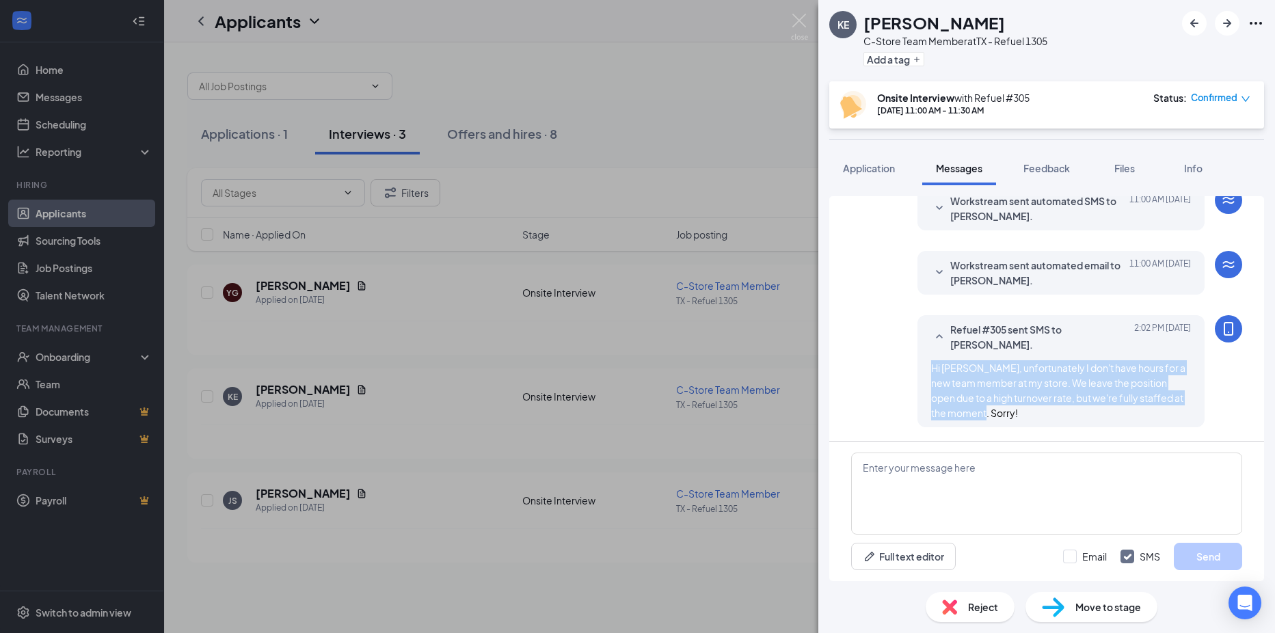
drag, startPoint x: 947, startPoint y: 413, endPoint x: 924, endPoint y: 371, distance: 47.8
click at [931, 371] on span "Hi [PERSON_NAME], unfortunately I don't have hours for a new team member at my …" at bounding box center [1058, 390] width 254 height 57
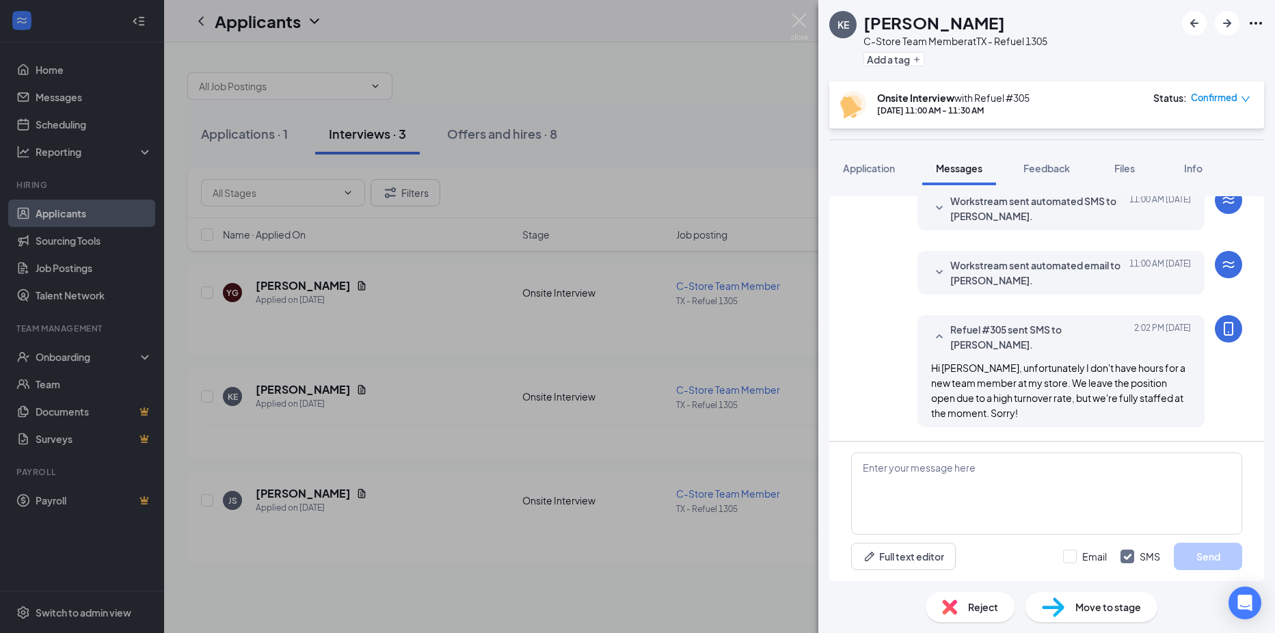
click at [709, 123] on div "KE [PERSON_NAME] C-Store Team Member at [GEOGRAPHIC_DATA] - Refuel 1305 Add a t…" at bounding box center [637, 316] width 1275 height 633
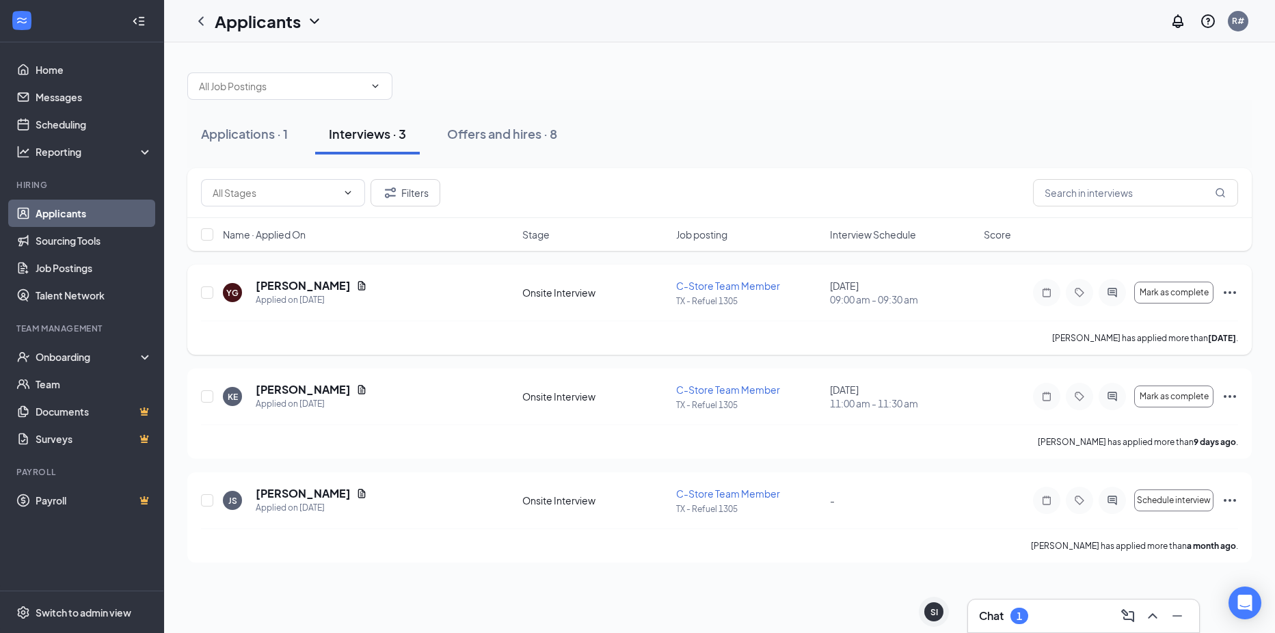
click at [1108, 301] on div at bounding box center [1112, 292] width 27 height 27
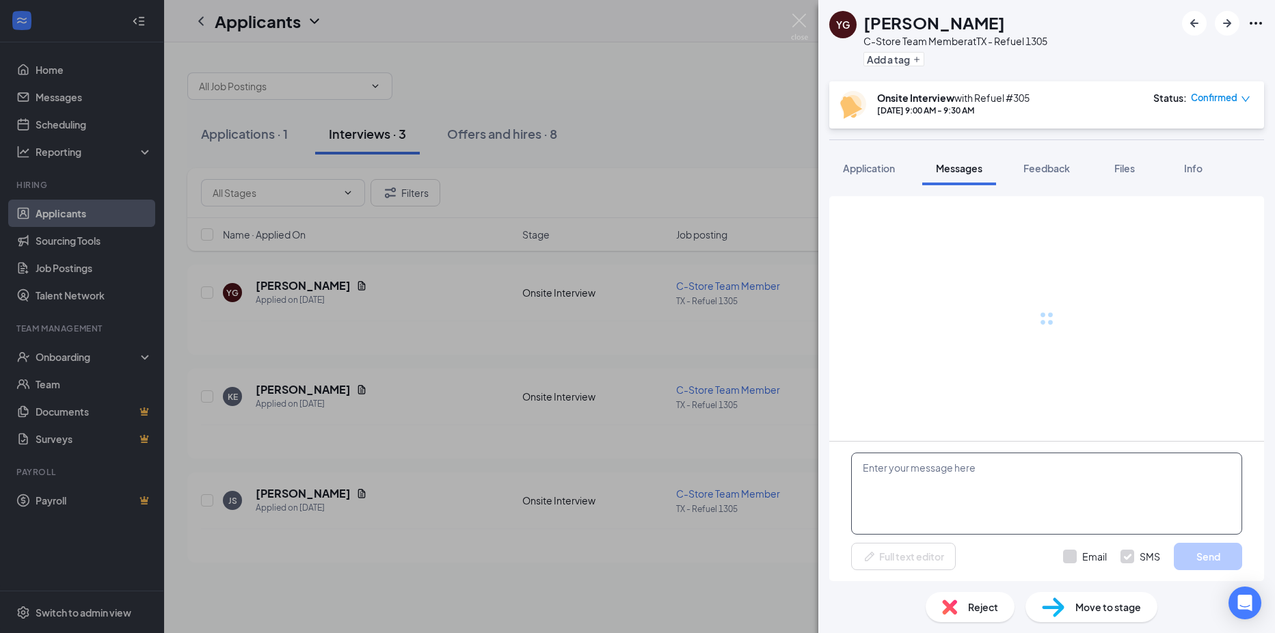
click at [966, 485] on textarea at bounding box center [1046, 494] width 391 height 82
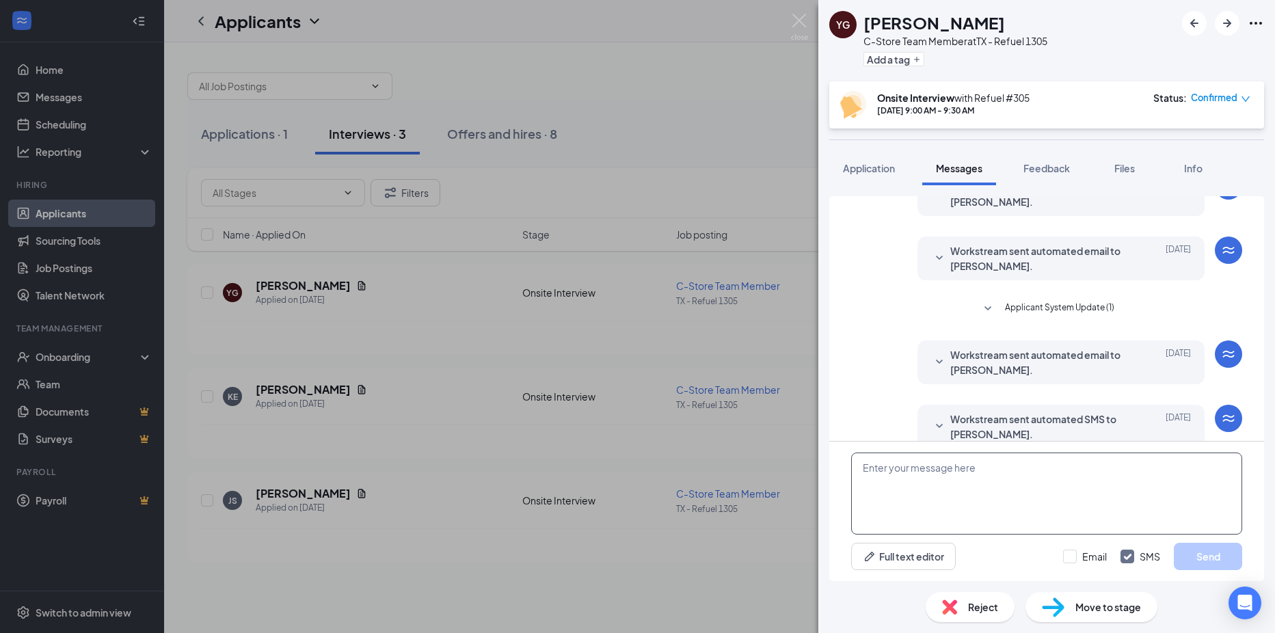
scroll to position [328, 0]
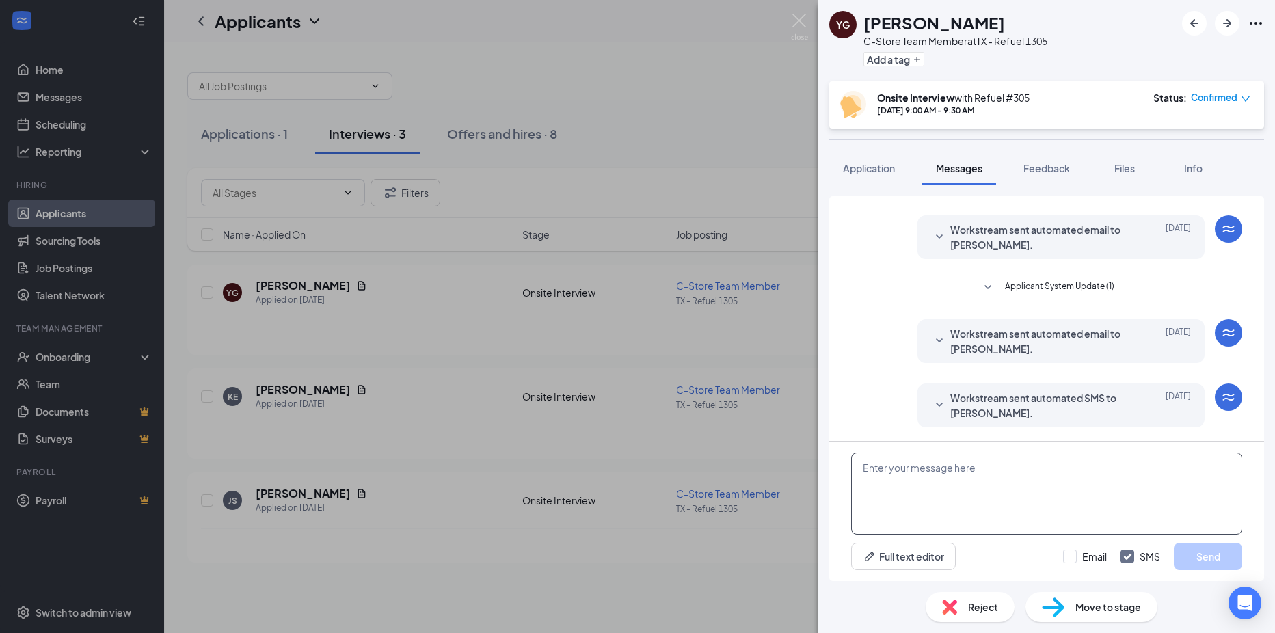
paste textarea "Hi [PERSON_NAME], unfortunately I don't have hours for a new team member at my …"
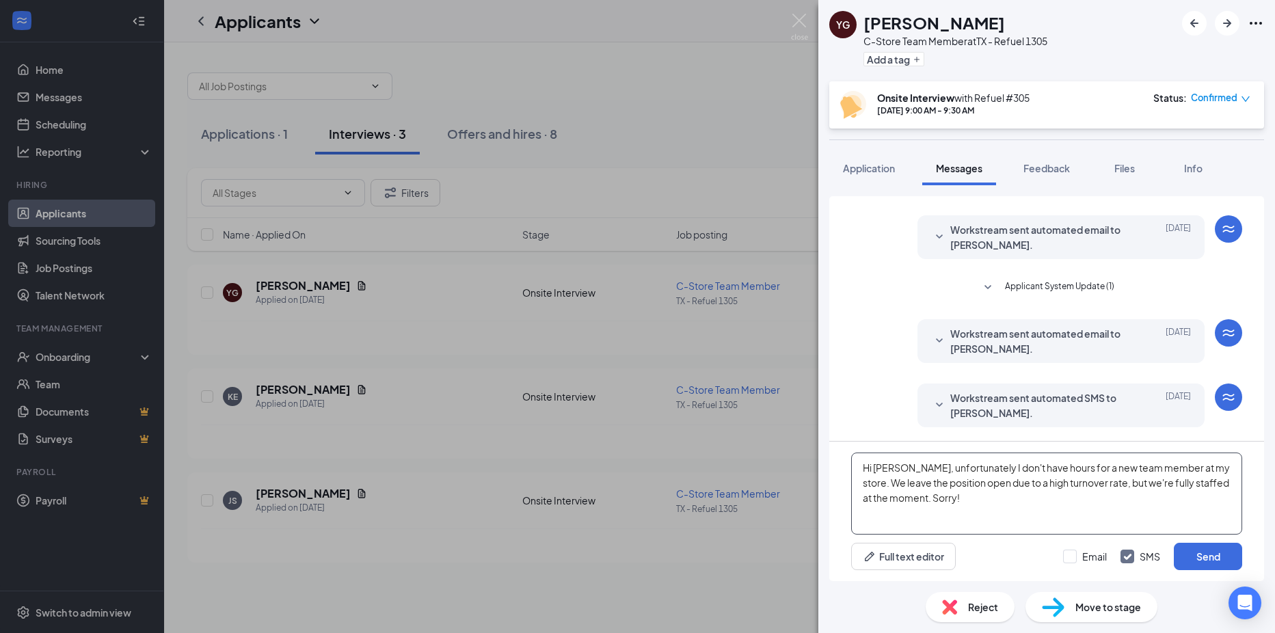
click at [896, 467] on textarea "Hi [PERSON_NAME], unfortunately I don't have hours for a new team member at my …" at bounding box center [1046, 494] width 391 height 82
click at [976, 511] on textarea "Hi [PERSON_NAME], unfortunately I don't have hours for a new team member at my …" at bounding box center [1046, 494] width 391 height 82
type textarea "Hi [PERSON_NAME], unfortunately I don't have hours for a new team member at my …"
click at [1202, 563] on button "Send" at bounding box center [1208, 556] width 68 height 27
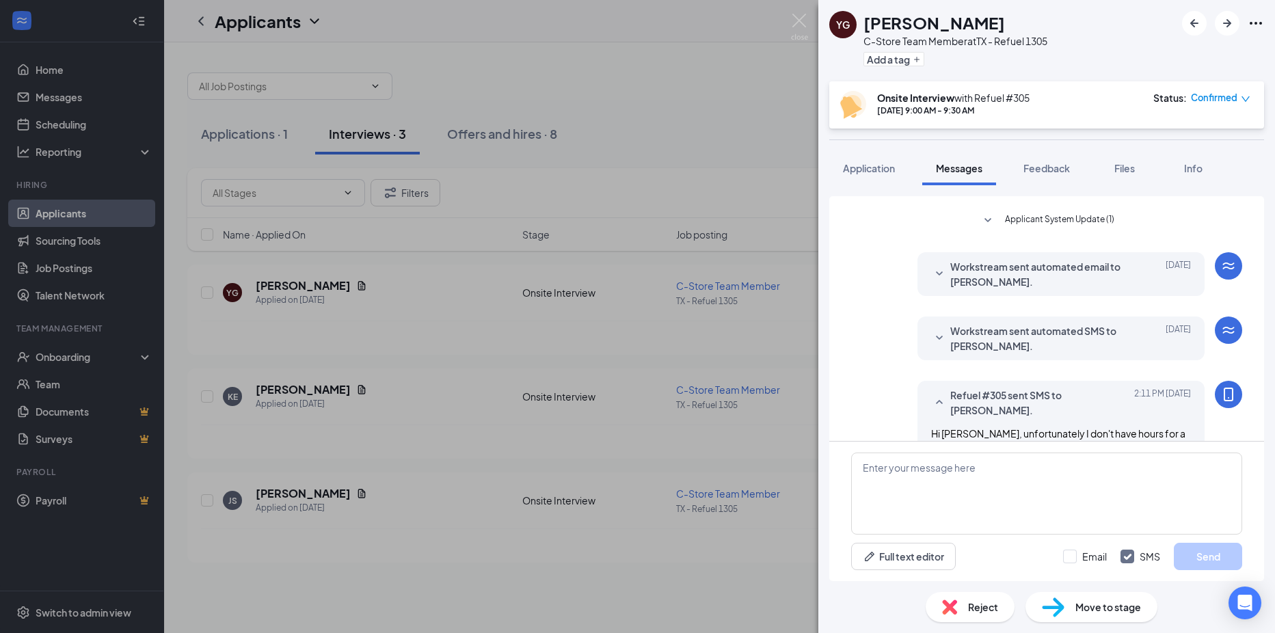
scroll to position [461, 0]
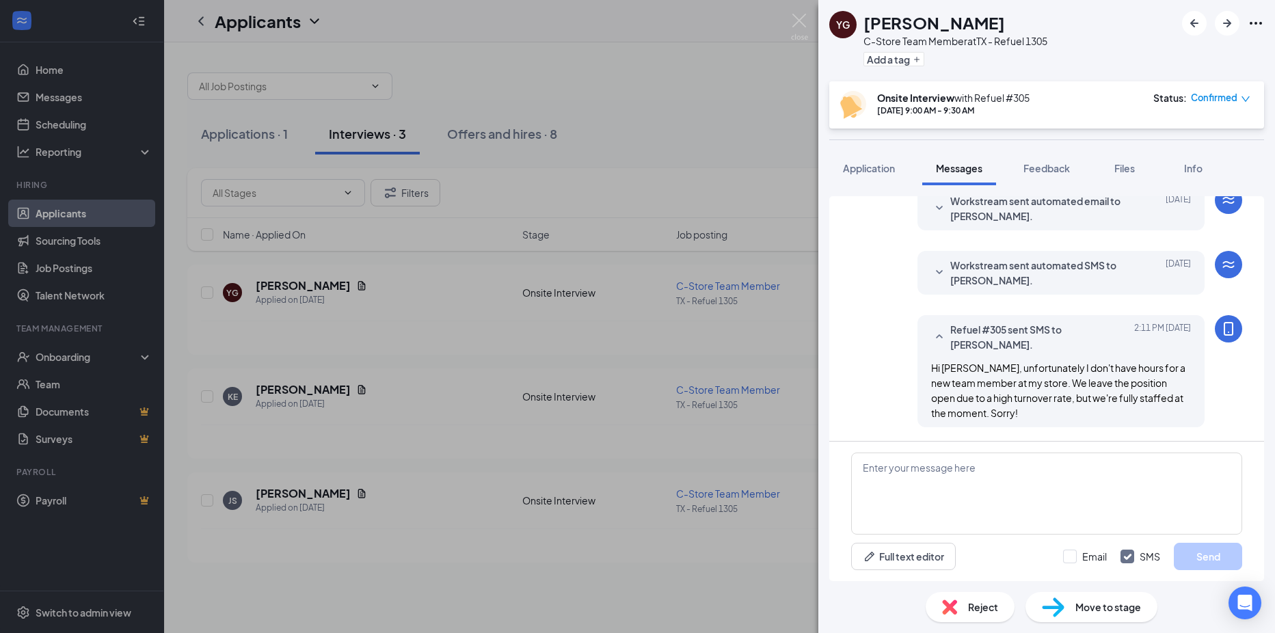
click at [705, 70] on div "YG [PERSON_NAME] C-Store Team Member at [GEOGRAPHIC_DATA] - Refuel 1305 Add a t…" at bounding box center [637, 316] width 1275 height 633
